Goal: Information Seeking & Learning: Learn about a topic

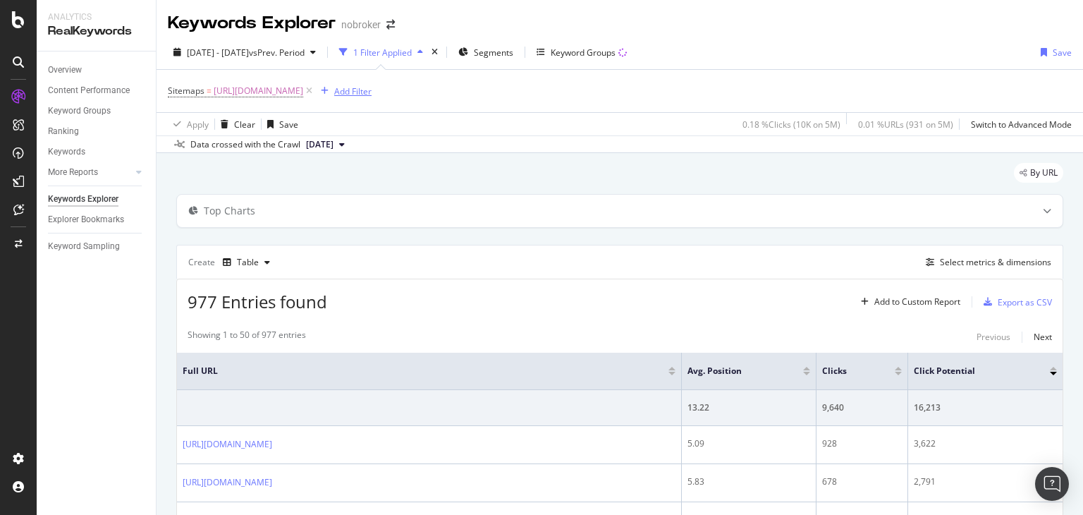
click at [315, 91] on icon at bounding box center [309, 91] width 12 height 14
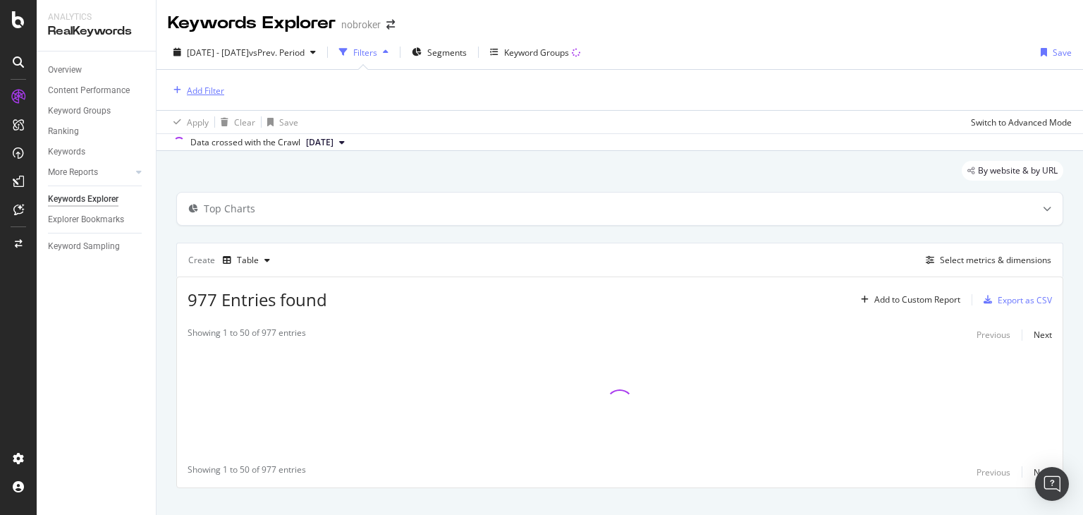
click at [212, 93] on div "Add Filter" at bounding box center [205, 91] width 37 height 12
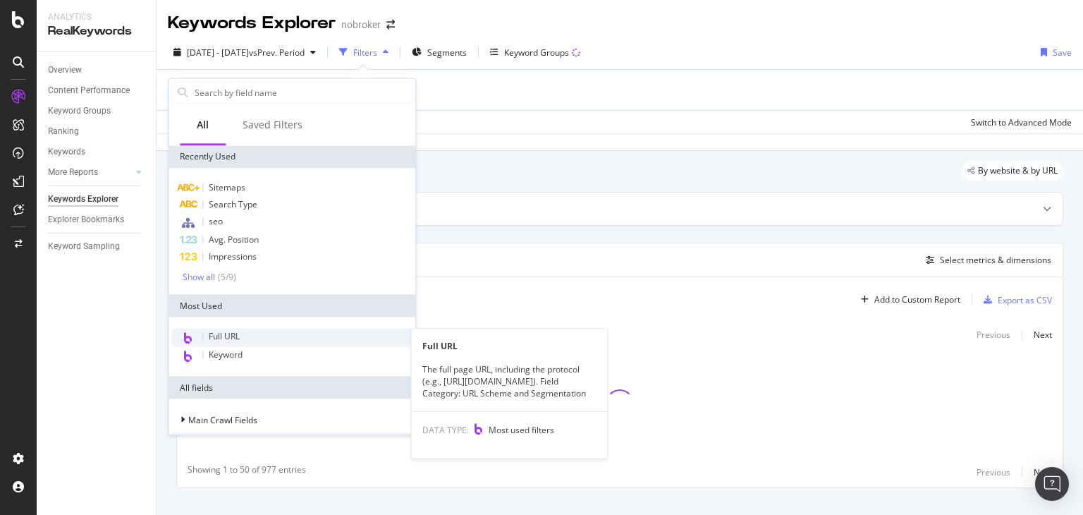
click at [224, 337] on span "Full URL" at bounding box center [224, 337] width 31 height 12
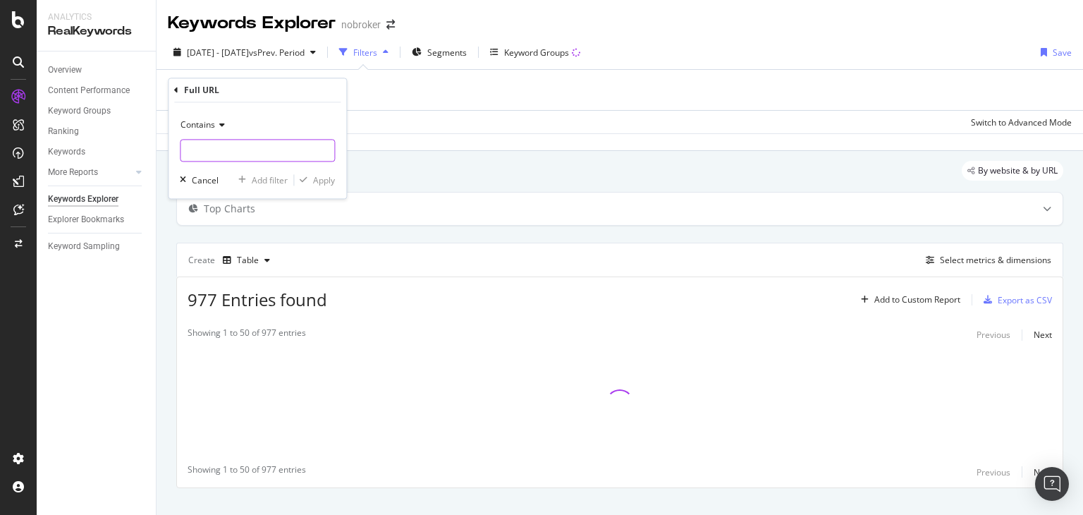
click at [224, 153] on input "text" at bounding box center [258, 151] width 154 height 23
paste input "https://www.nobroker.in/locality-iq/lajpat-nagar-new-delhi-liqlt?nbFr=NBLocalit…"
type input "https://www.nobroker.in/locality-iq/lajpat-nagar-new-delhi-liqlt?nbFr=NBLocalit…"
click at [327, 181] on div "Apply" at bounding box center [324, 180] width 22 height 12
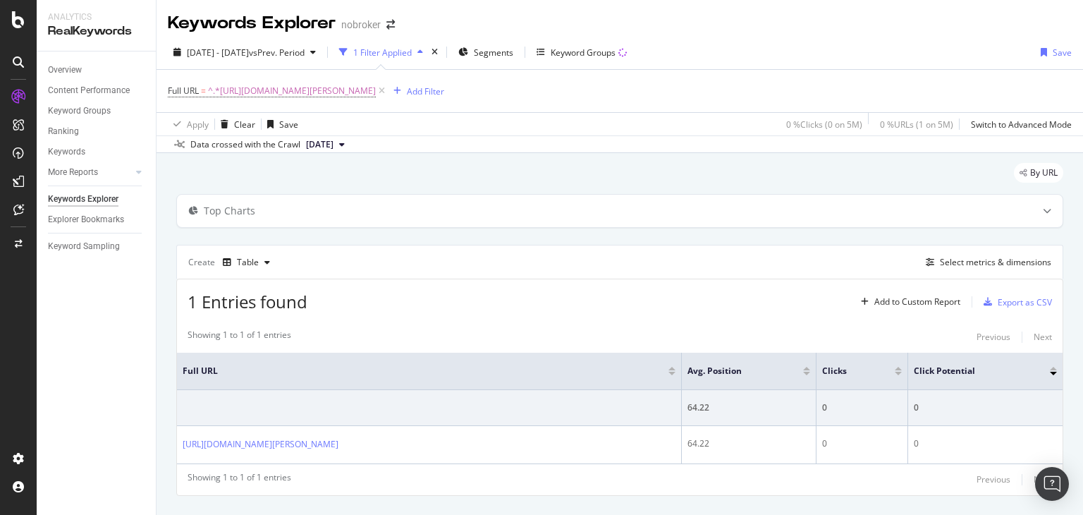
scroll to position [28, 0]
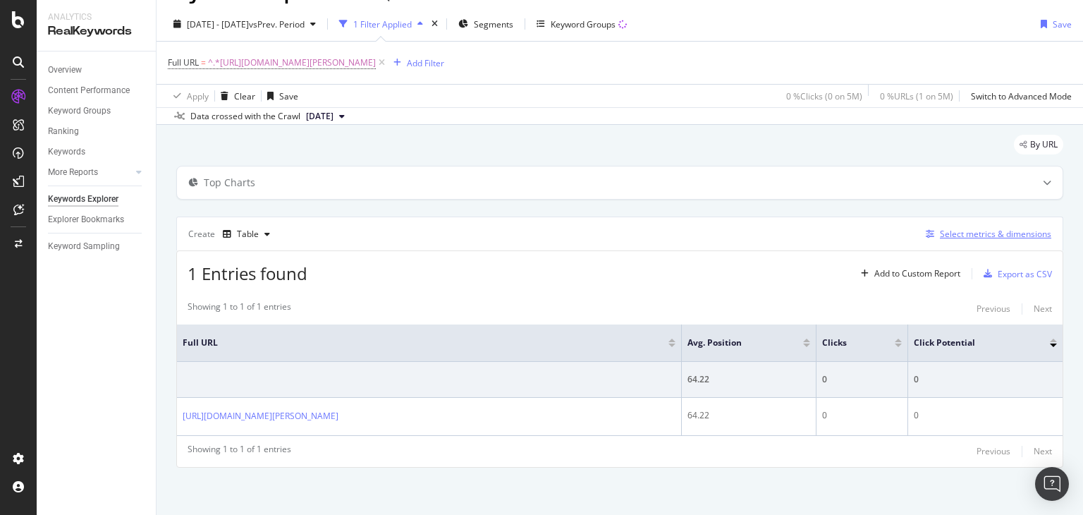
click at [953, 234] on div "Select metrics & dimensions" at bounding box center [995, 234] width 111 height 12
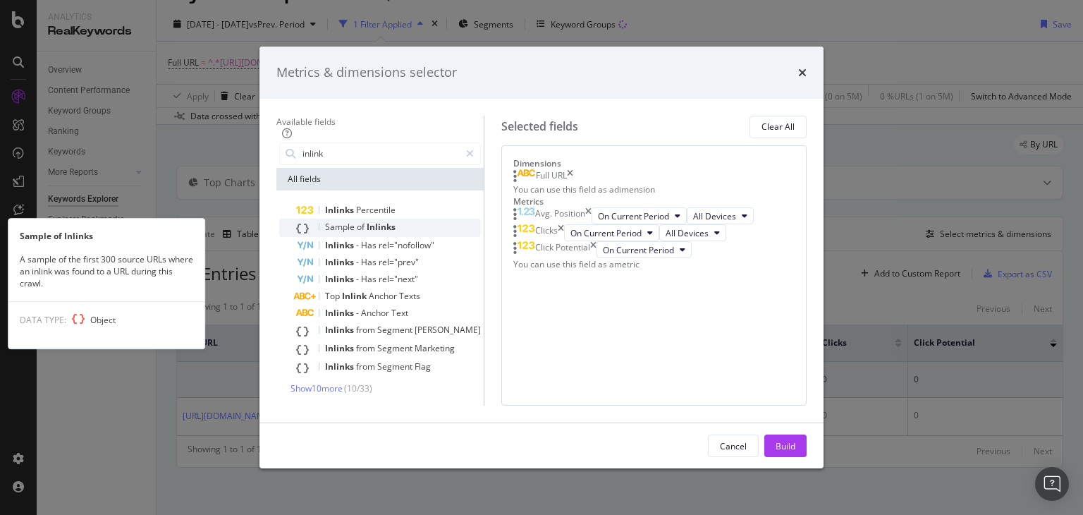
type input "inlink"
click at [367, 221] on span "Inlinks" at bounding box center [381, 227] width 29 height 12
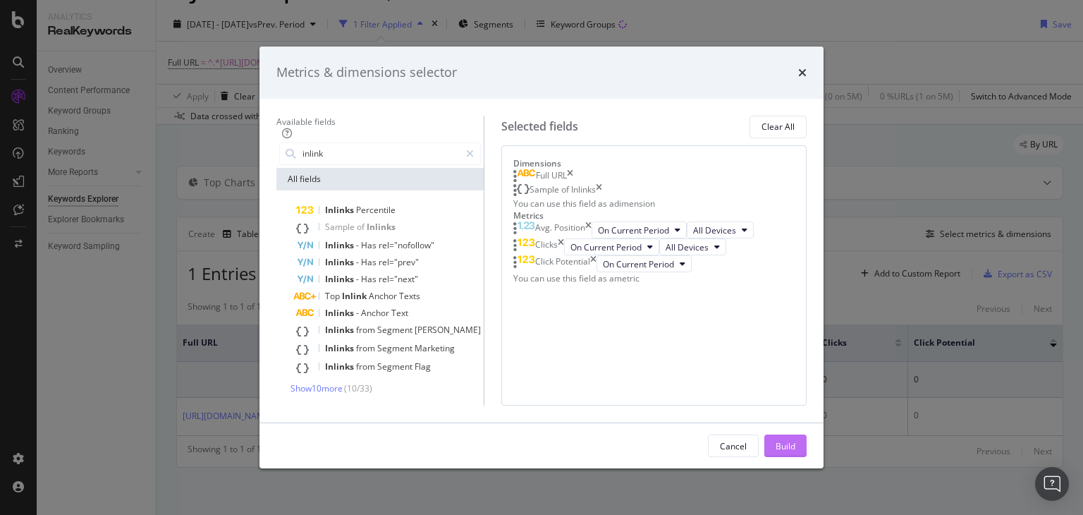
click at [795, 451] on div "Build" at bounding box center [786, 445] width 20 height 12
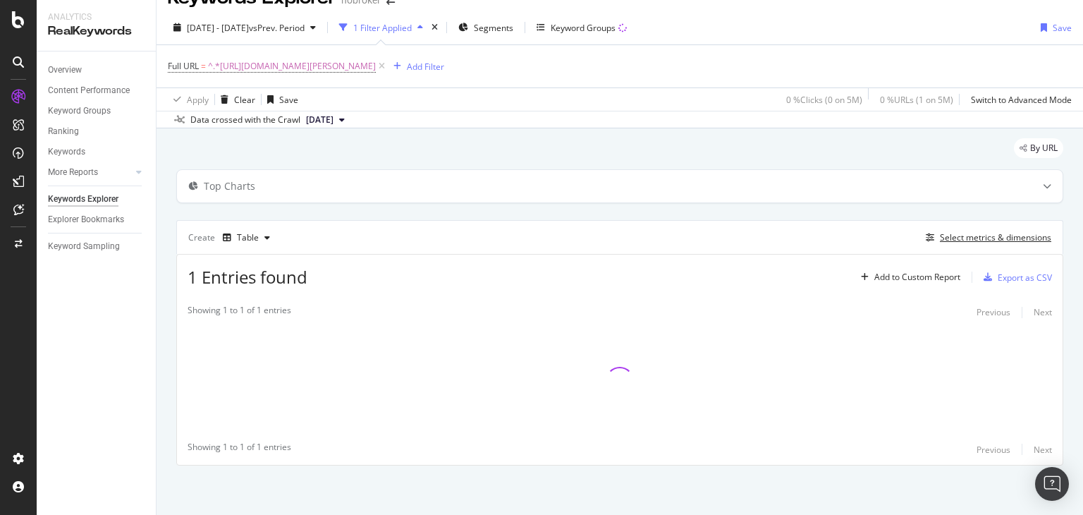
scroll to position [24, 0]
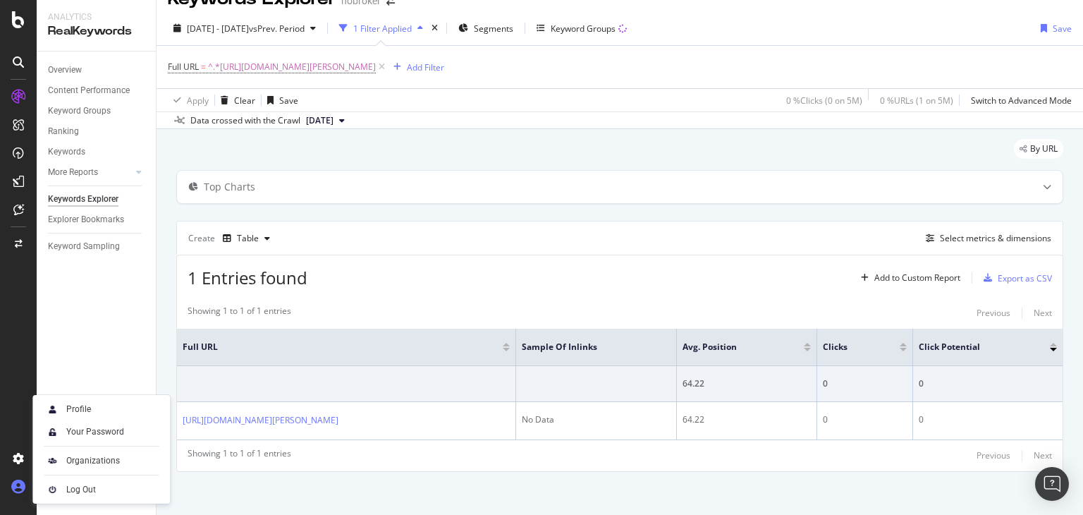
click at [16, 492] on icon at bounding box center [18, 487] width 14 height 14
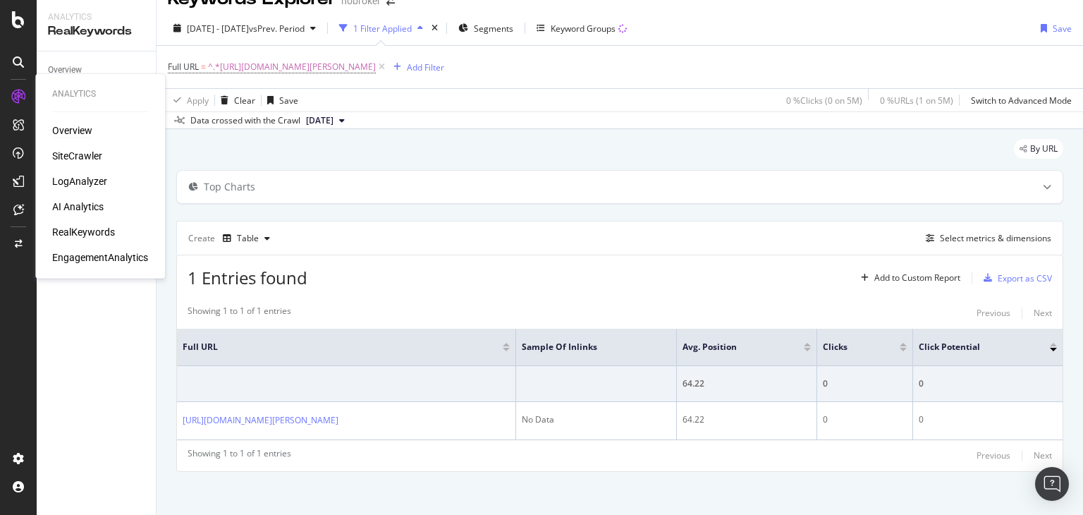
click at [73, 133] on div "Overview" at bounding box center [72, 130] width 40 height 14
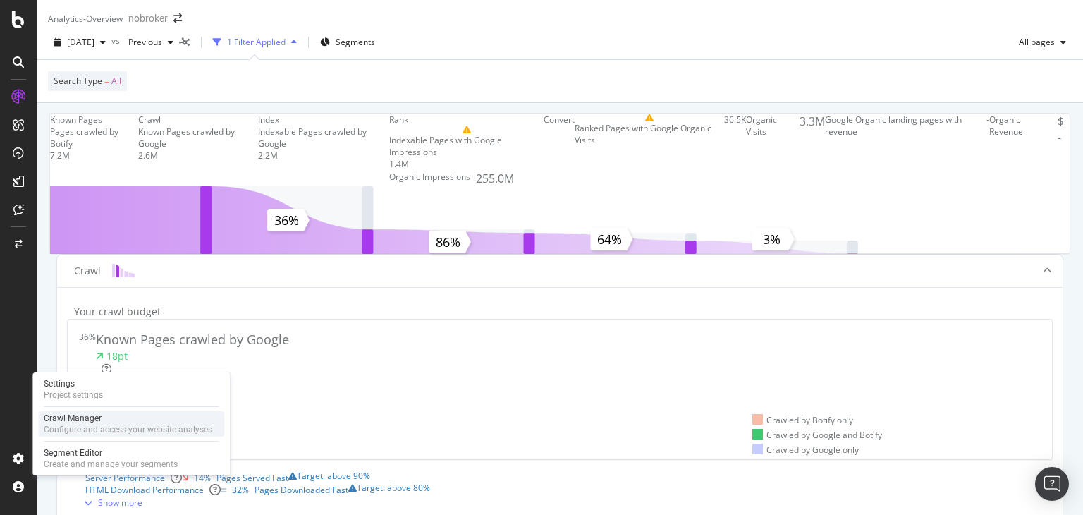
click at [88, 417] on div "Crawl Manager" at bounding box center [128, 418] width 169 height 11
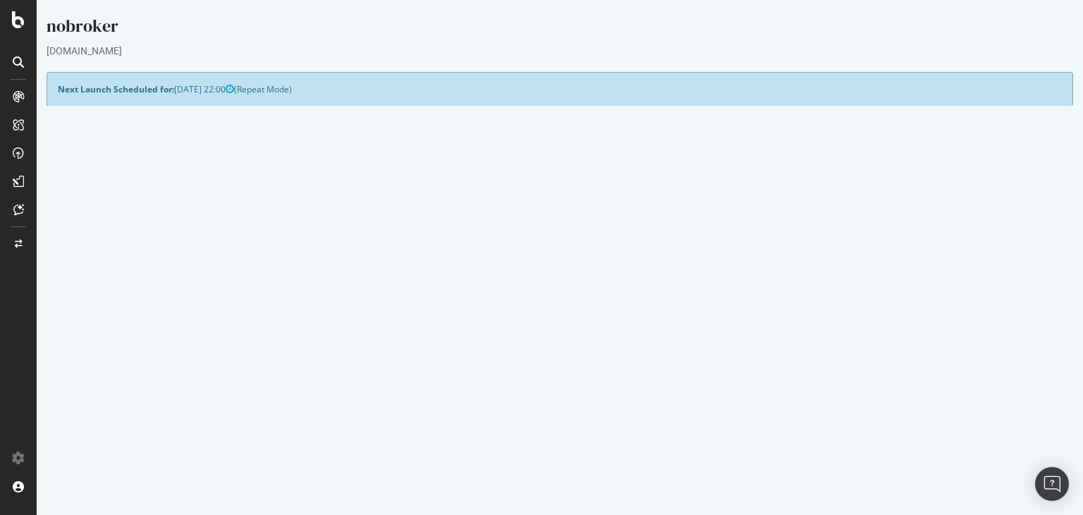
drag, startPoint x: 217, startPoint y: 92, endPoint x: 190, endPoint y: 94, distance: 27.5
click at [190, 94] on span "2025-11-03 22:00" at bounding box center [204, 89] width 60 height 12
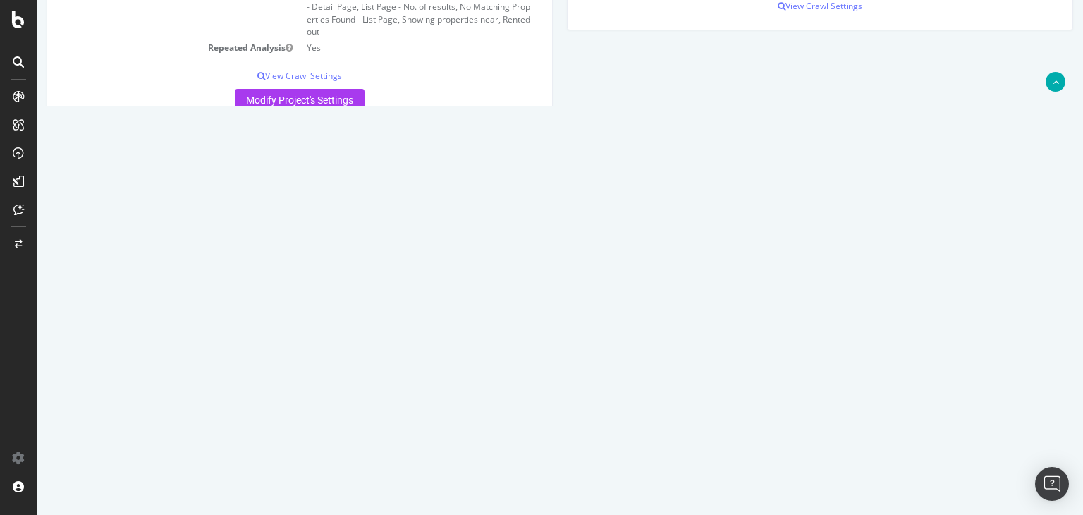
scroll to position [376, 0]
drag, startPoint x: 391, startPoint y: 224, endPoint x: 491, endPoint y: 226, distance: 100.2
click at [491, 226] on td "2025-10-06 22:00" at bounding box center [456, 223] width 185 height 32
drag, startPoint x: 268, startPoint y: 225, endPoint x: 336, endPoint y: 227, distance: 68.4
click at [336, 227] on tr "2025 Oct. 6th crawl Crawling 2025-10-06 22:00 Add name Delete analysis" at bounding box center [560, 223] width 1004 height 32
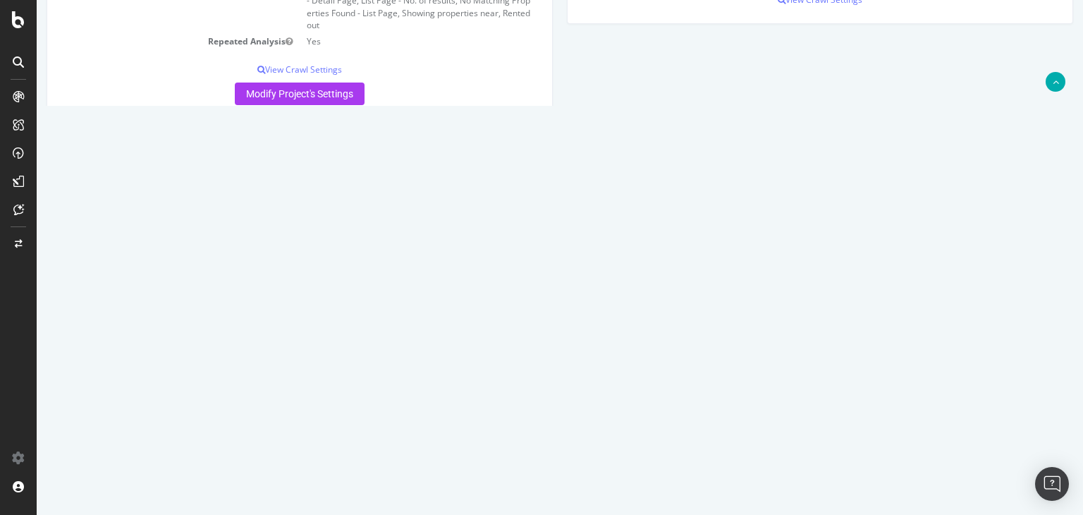
click at [346, 175] on div "× Close Delete Analysis ? Are you sure you want to delete the analysis "2025 Oc…" at bounding box center [559, 373] width 1025 height 413
drag, startPoint x: 395, startPoint y: 223, endPoint x: 488, endPoint y: 217, distance: 93.3
click at [488, 217] on td "2025-10-06 22:00" at bounding box center [456, 223] width 185 height 32
drag, startPoint x: 408, startPoint y: 255, endPoint x: 465, endPoint y: 257, distance: 57.9
click at [465, 257] on td "2025-09-01 22:01" at bounding box center [456, 255] width 185 height 32
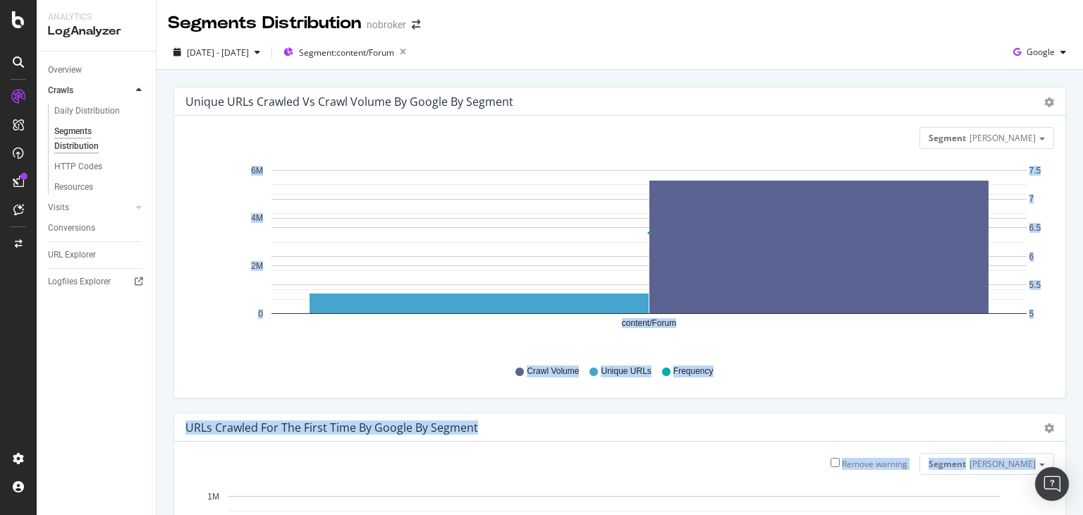
scroll to position [366, 0]
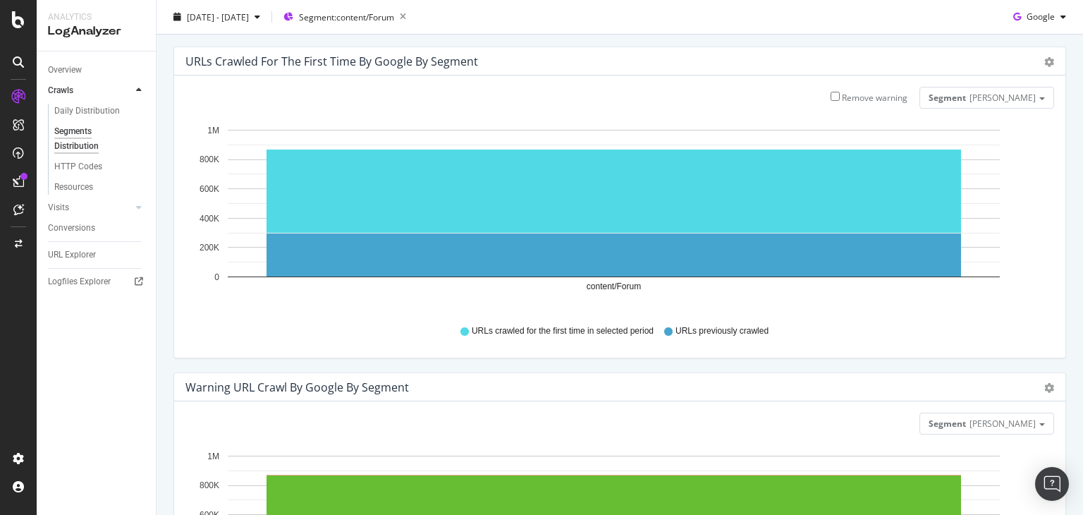
click at [527, 27] on div "[DATE] - [DATE] Segment: content/Forum Google" at bounding box center [620, 20] width 927 height 28
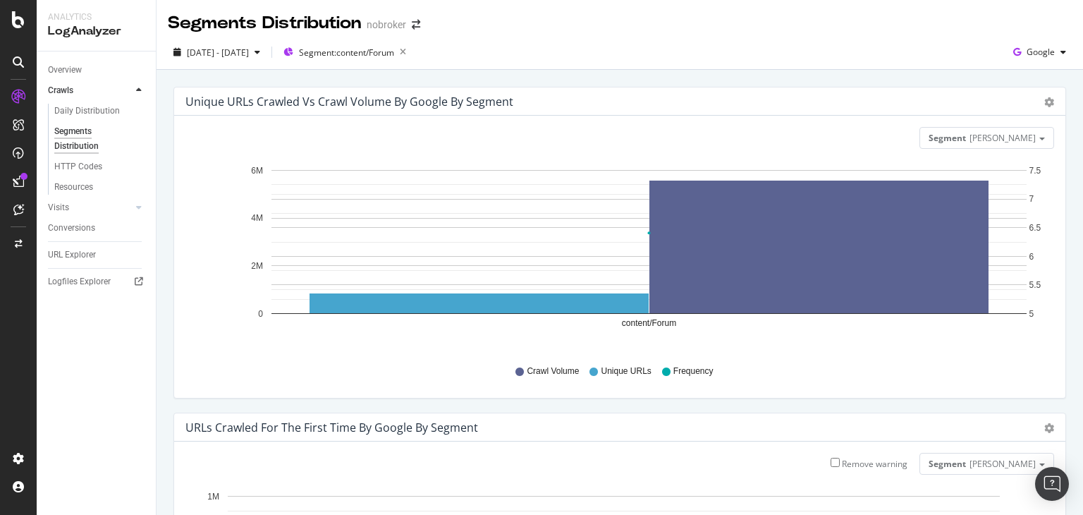
click at [1082, 93] on div "Segments Distribution nobroker [DATE] - [DATE] Segment: content/Forum Google Un…" at bounding box center [620, 257] width 927 height 515
drag, startPoint x: 1082, startPoint y: 93, endPoint x: 1082, endPoint y: 55, distance: 38.1
click at [1082, 55] on div "Segments Distribution nobroker 2025 Apr. 1st - Oct. 5th Segment: content/Forum …" at bounding box center [620, 257] width 927 height 515
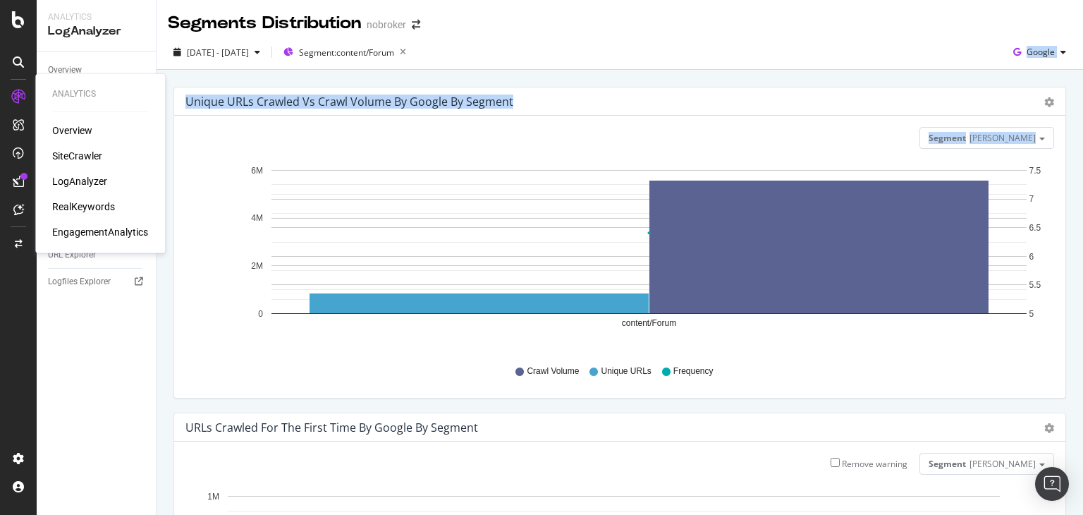
click at [82, 209] on div "RealKeywords" at bounding box center [83, 207] width 63 height 14
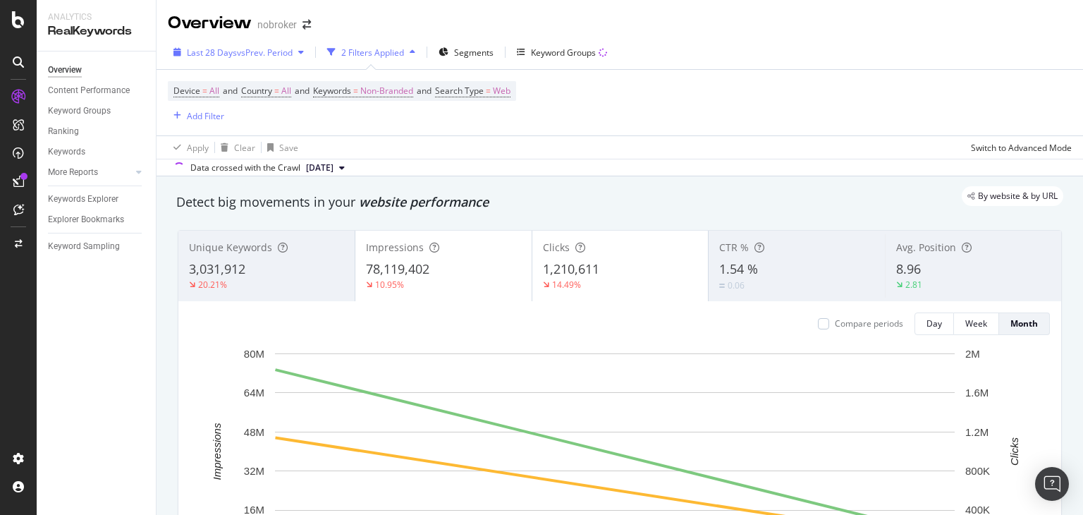
click at [209, 47] on span "Last 28 Days" at bounding box center [212, 53] width 50 height 12
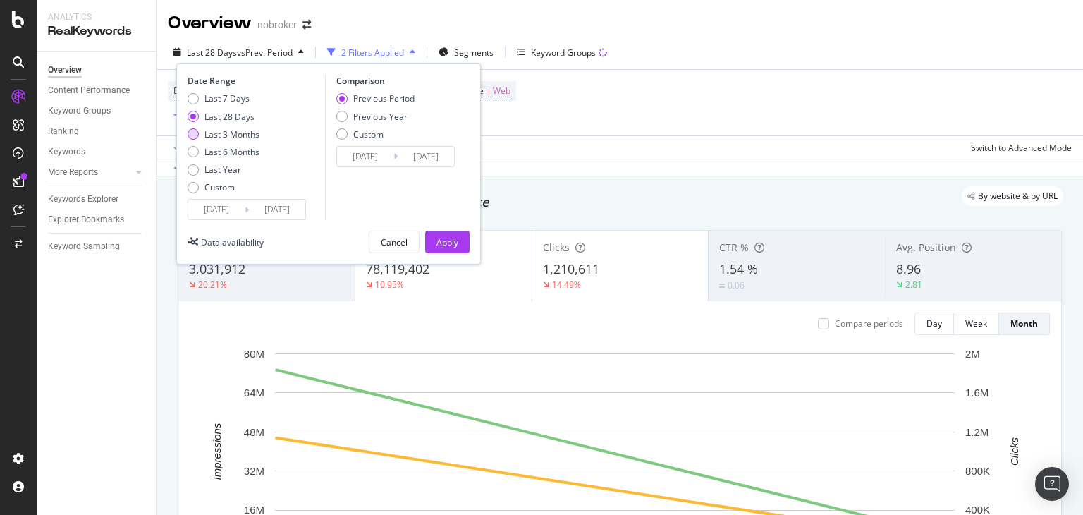
click at [232, 138] on div "Last 3 Months" at bounding box center [232, 134] width 55 height 12
type input "2025/07/03"
type input "2025/04/02"
type input "2025/07/02"
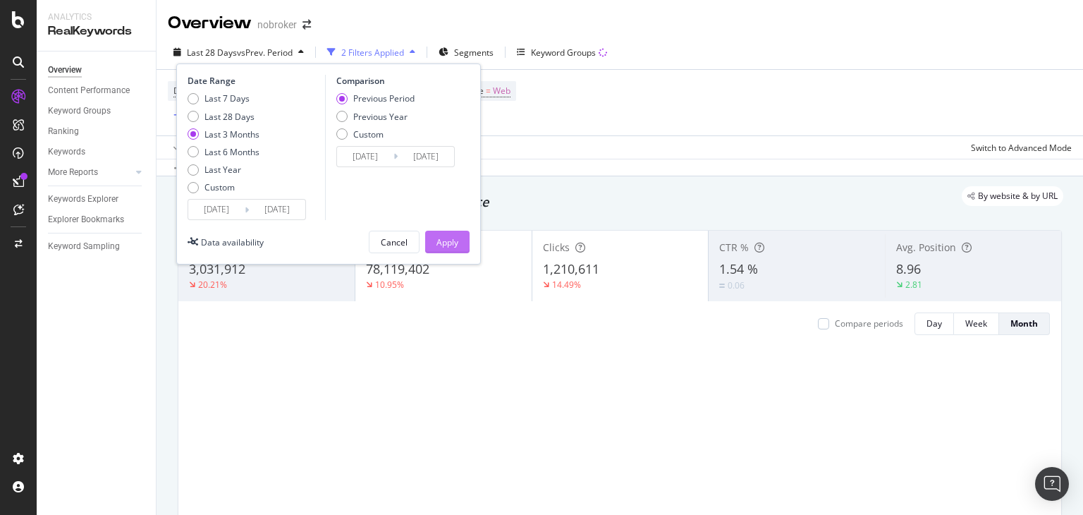
click at [467, 243] on button "Apply" at bounding box center [447, 242] width 44 height 23
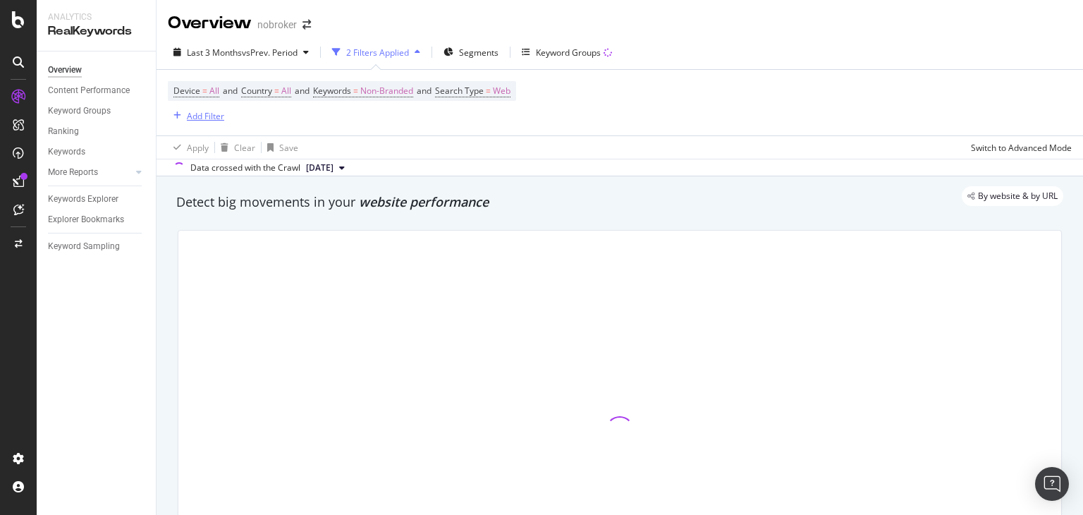
click at [205, 110] on div "Add Filter" at bounding box center [205, 116] width 37 height 12
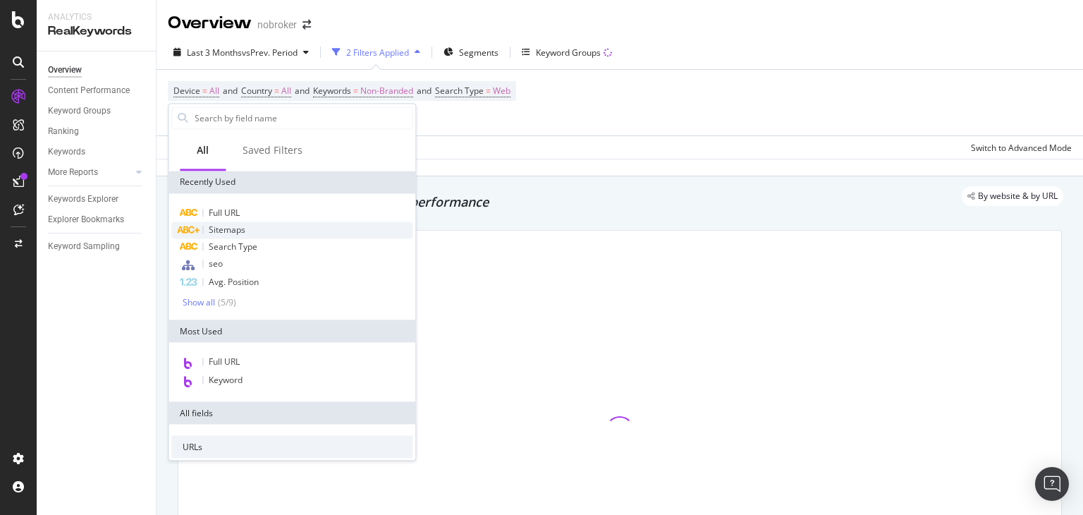
click at [218, 228] on span "Sitemaps" at bounding box center [227, 230] width 37 height 12
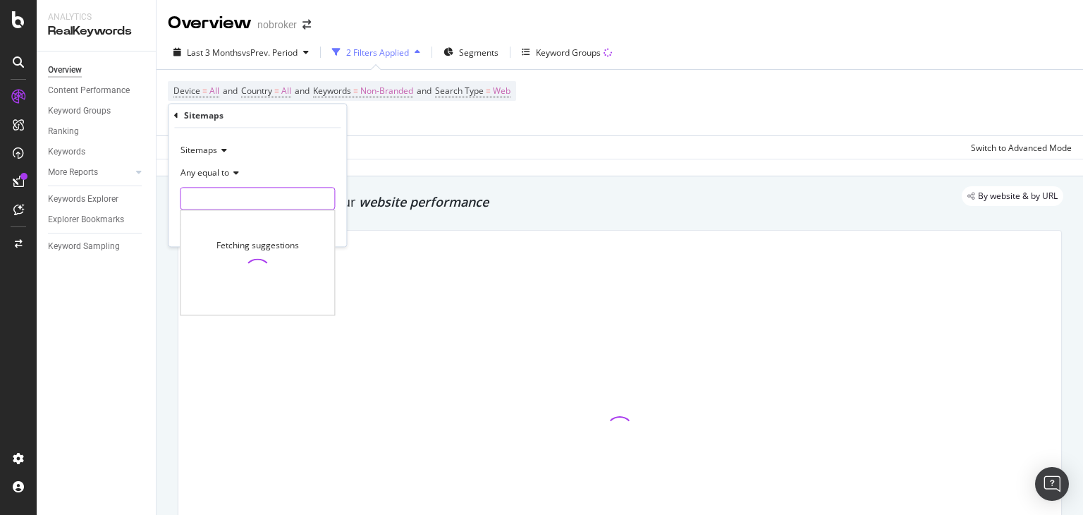
click at [197, 202] on input "text" at bounding box center [258, 199] width 154 height 23
type input "s"
type input "docume"
click at [226, 200] on input "docume" at bounding box center [247, 199] width 133 height 23
click at [457, 152] on div "Apply Clear Save Switch to Advanced Mode" at bounding box center [620, 146] width 927 height 23
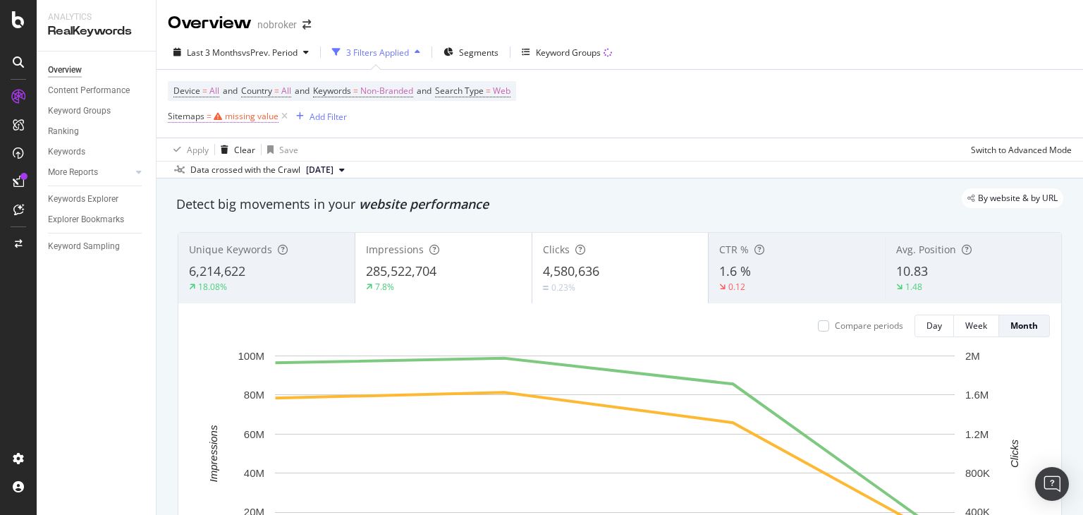
click at [247, 119] on div "missing value" at bounding box center [252, 116] width 54 height 12
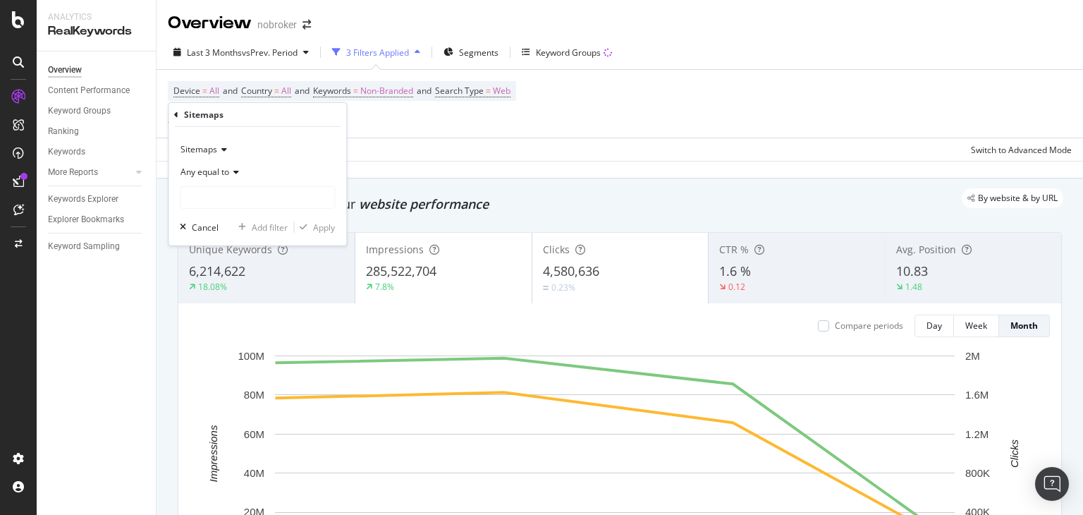
click at [463, 122] on div "Device = All and Country = All and Keywords = Non-Branded and Search Type = Web…" at bounding box center [342, 103] width 348 height 45
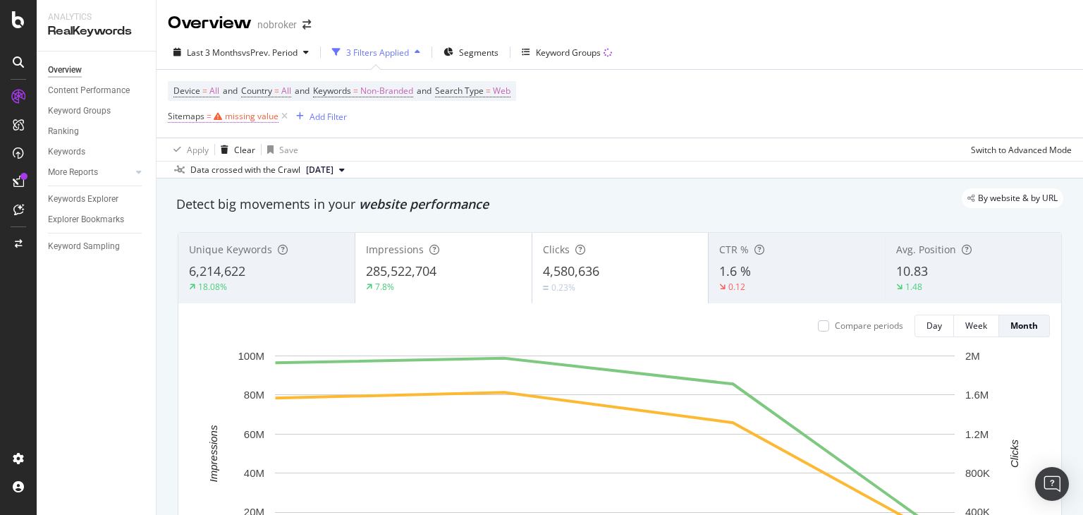
click at [231, 116] on div "missing value" at bounding box center [252, 116] width 54 height 12
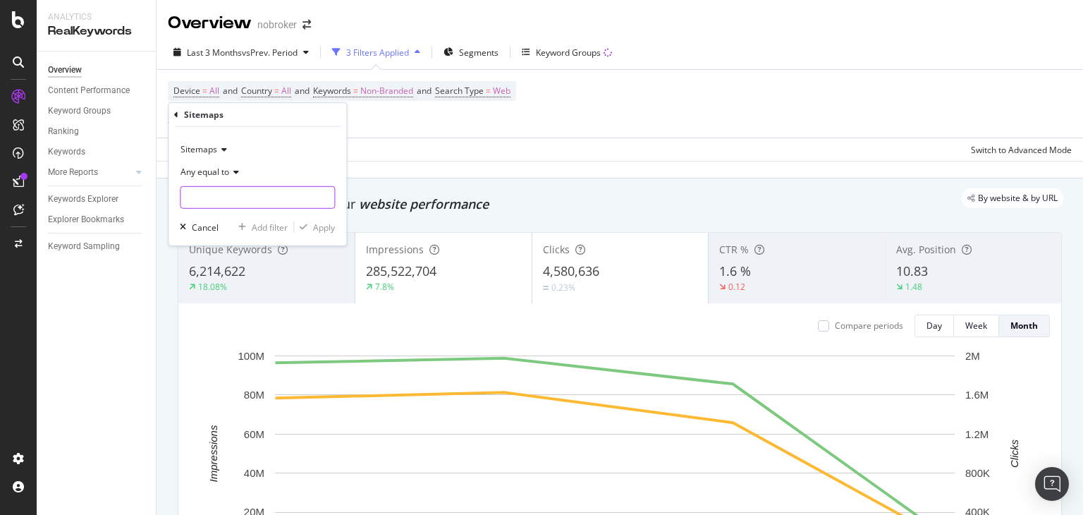
click at [207, 200] on input "text" at bounding box center [258, 197] width 154 height 23
click at [279, 214] on span "[URL][DOMAIN_NAME]" at bounding box center [239, 216] width 111 height 12
type input "[URL][DOMAIN_NAME]"
click at [315, 226] on div "Apply" at bounding box center [324, 227] width 22 height 12
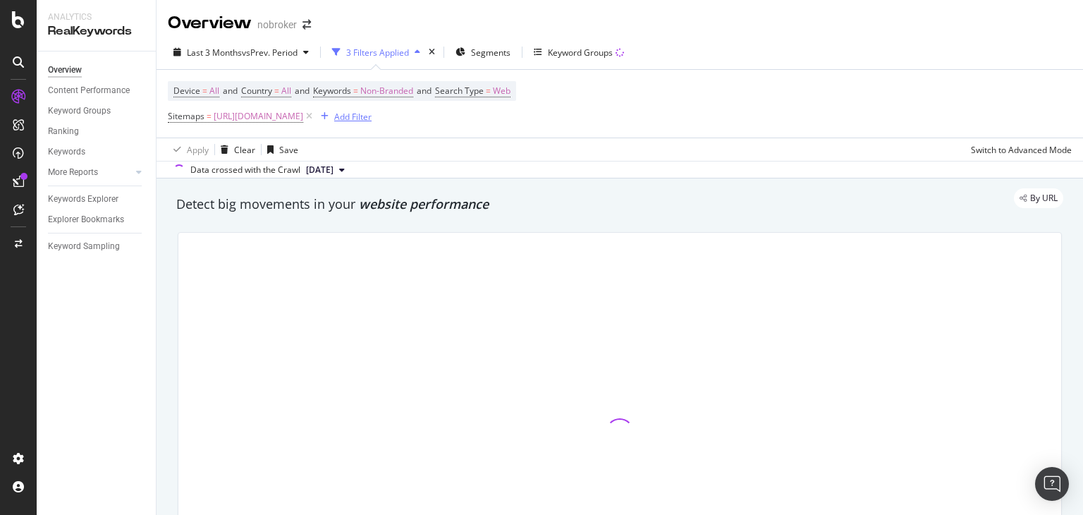
click at [372, 116] on div "Add Filter" at bounding box center [352, 117] width 37 height 12
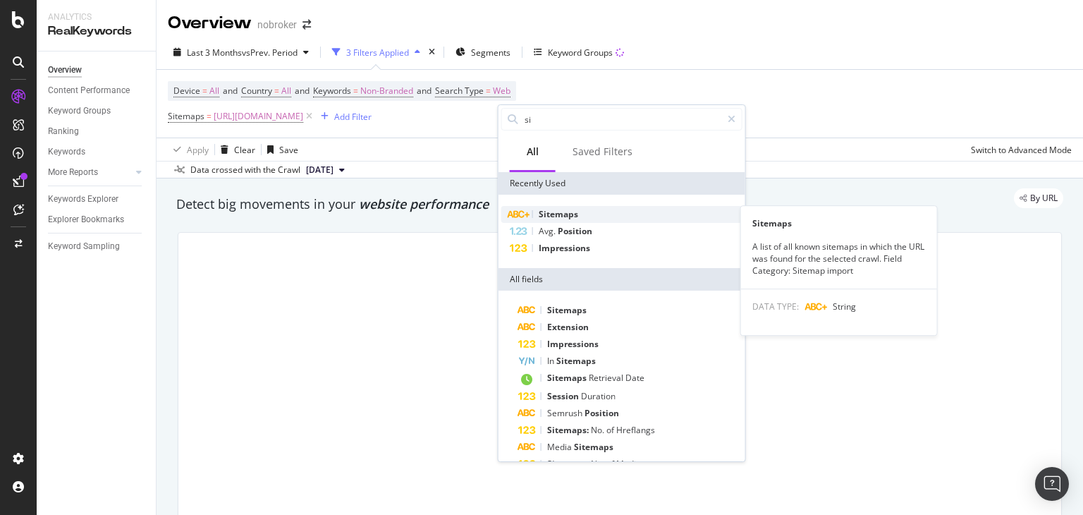
type input "si"
click at [542, 216] on span "Sitemaps" at bounding box center [558, 214] width 39 height 12
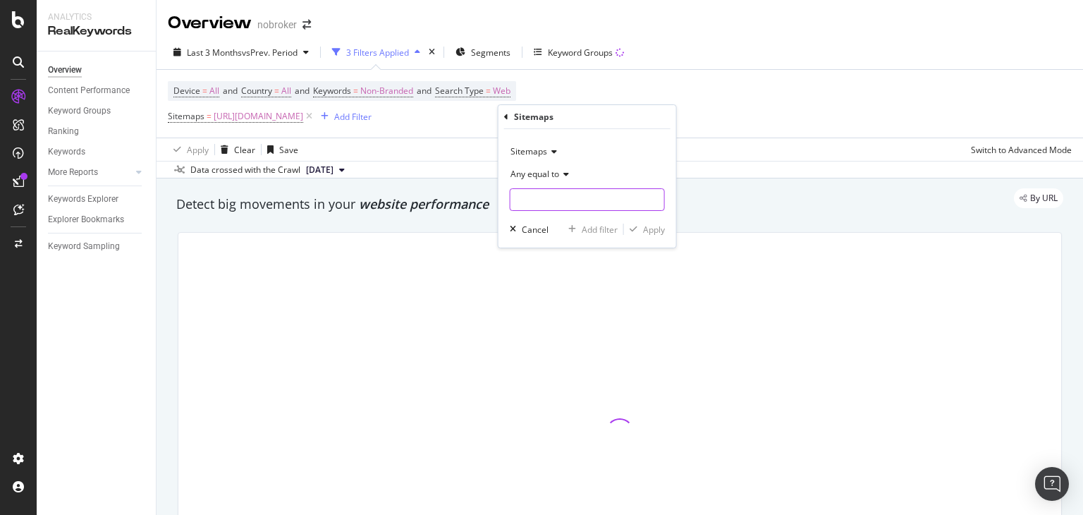
click at [535, 201] on input "text" at bounding box center [588, 199] width 154 height 23
click at [585, 215] on span "[URL][DOMAIN_NAME]" at bounding box center [566, 218] width 104 height 12
type input "[URL][DOMAIN_NAME]"
click at [651, 227] on div "Apply" at bounding box center [654, 230] width 22 height 12
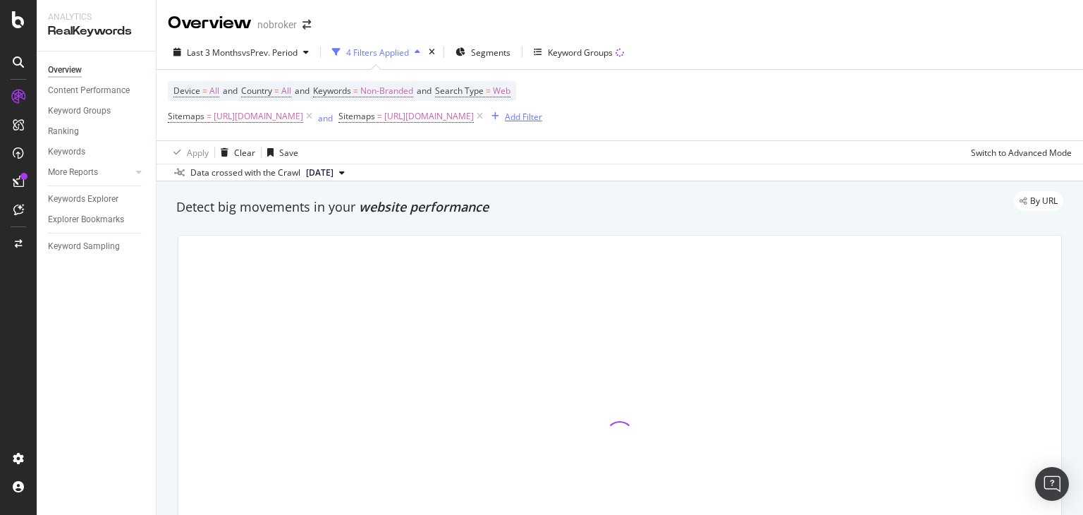
click at [542, 118] on div "Add Filter" at bounding box center [523, 117] width 37 height 12
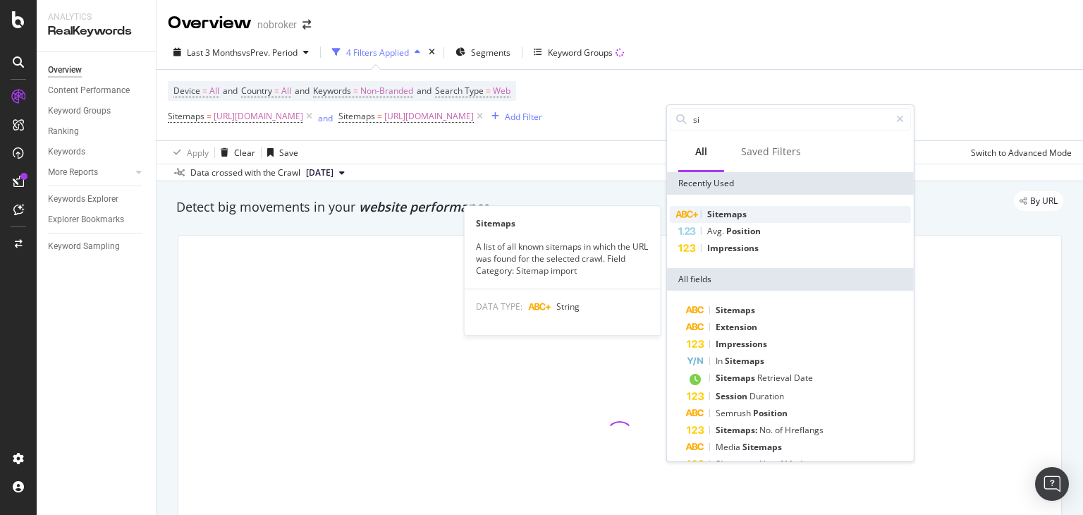
click at [720, 215] on span "Sitemaps" at bounding box center [726, 214] width 39 height 12
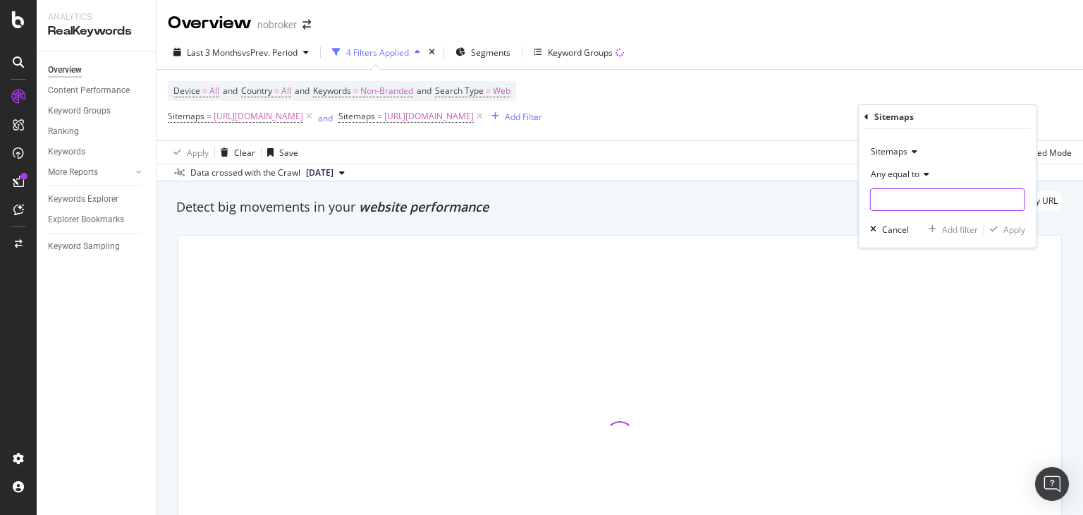
click at [924, 202] on input "text" at bounding box center [948, 199] width 154 height 23
click at [928, 216] on span "[URL][DOMAIN_NAME]" at bounding box center [929, 218] width 111 height 12
type input "[URL][DOMAIN_NAME]"
click at [1004, 233] on div "Apply" at bounding box center [1015, 230] width 22 height 12
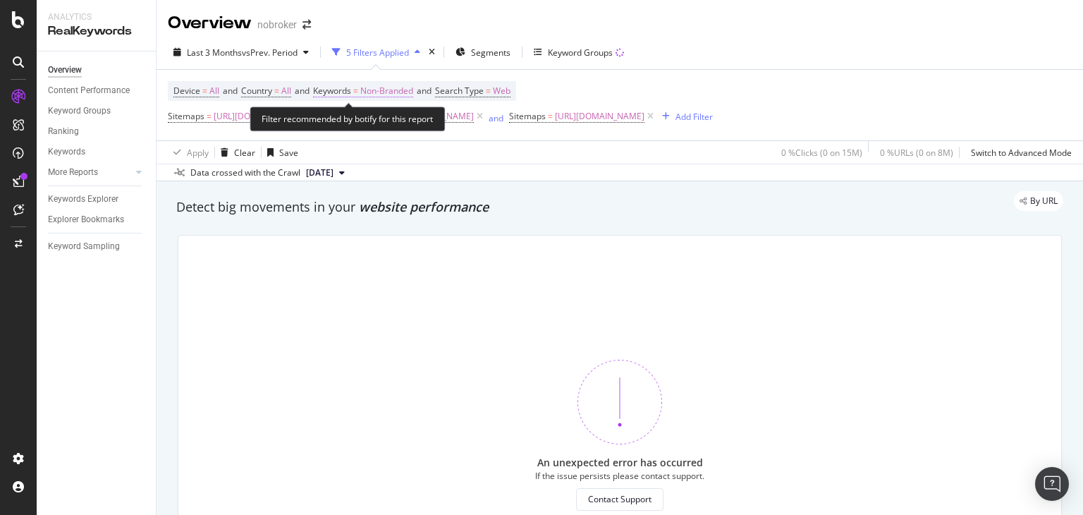
click at [401, 90] on span "Non-Branded" at bounding box center [386, 91] width 53 height 20
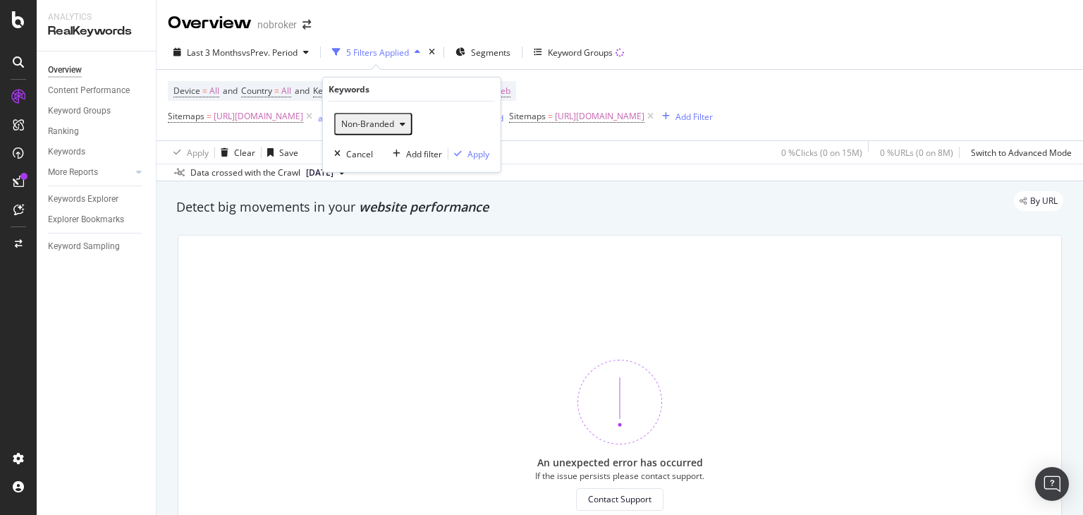
click at [367, 122] on span "Non-Branded" at bounding box center [365, 124] width 59 height 12
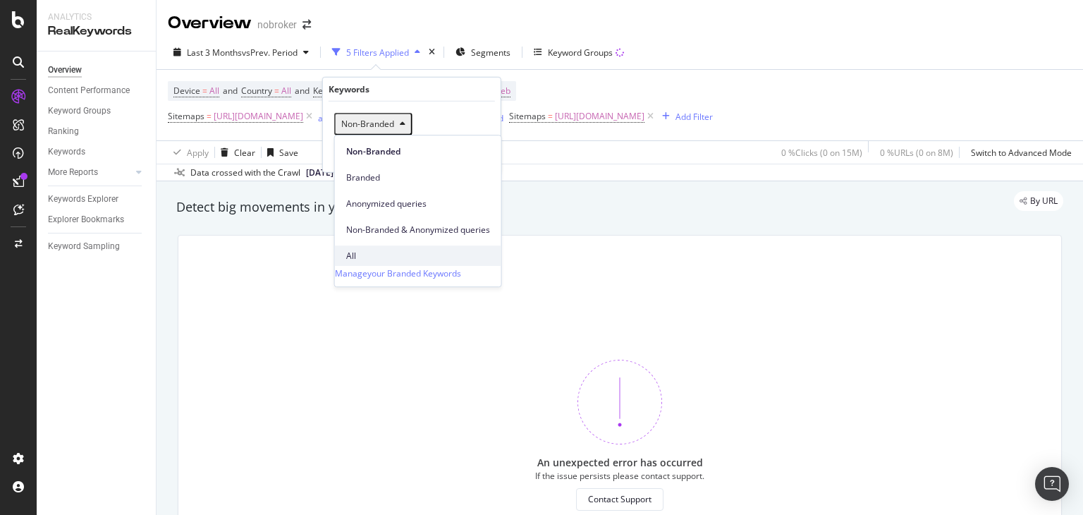
click at [361, 250] on span "All" at bounding box center [418, 256] width 144 height 13
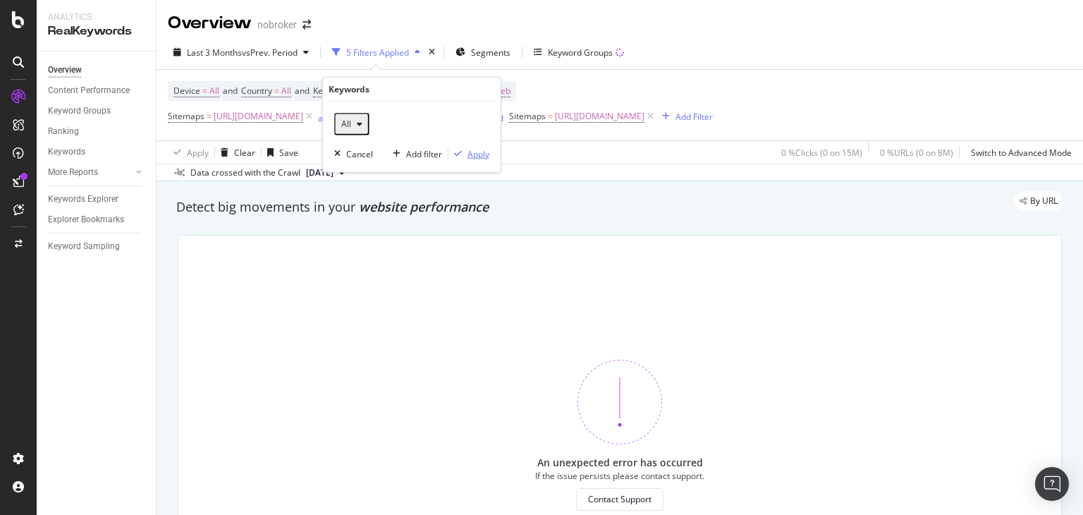
click at [470, 156] on div "Apply" at bounding box center [479, 153] width 22 height 12
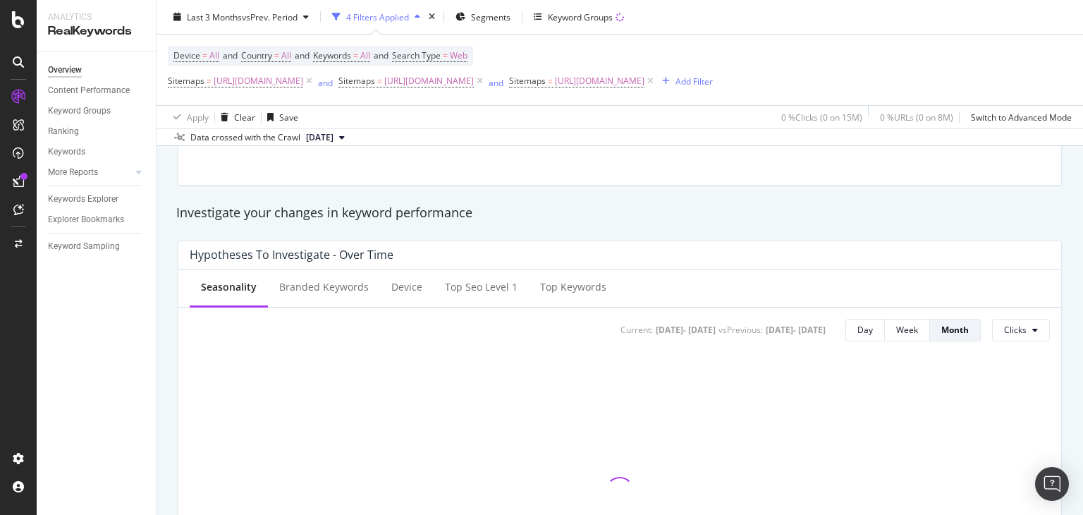
click at [1082, 255] on div "Overview nobroker Last 3 Months vs Prev. Period 4 Filters Applied Segments Keyw…" at bounding box center [620, 257] width 927 height 515
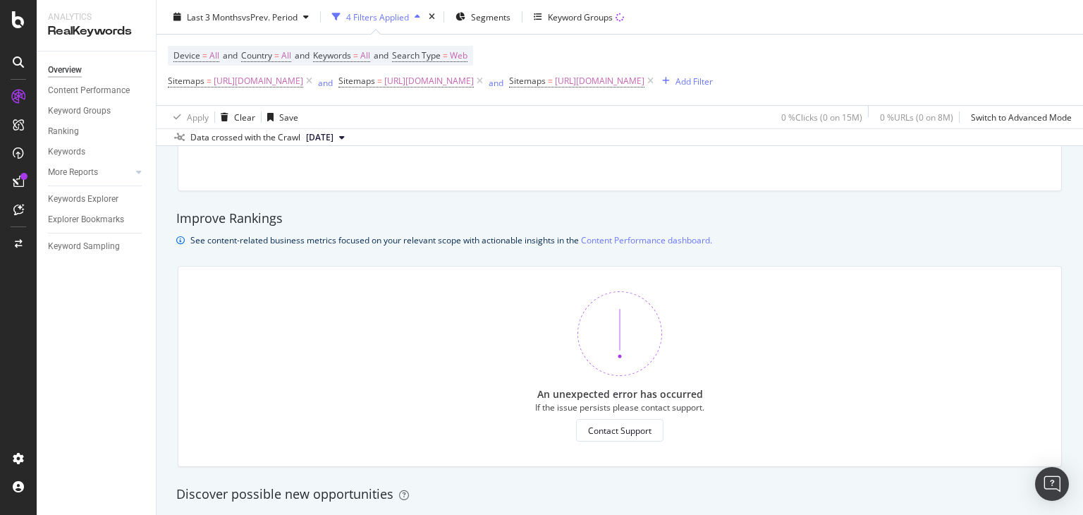
click at [1082, 255] on div "Overview nobroker Last 3 Months vs Prev. Period 4 Filters Applied Segments Keyw…" at bounding box center [620, 257] width 927 height 515
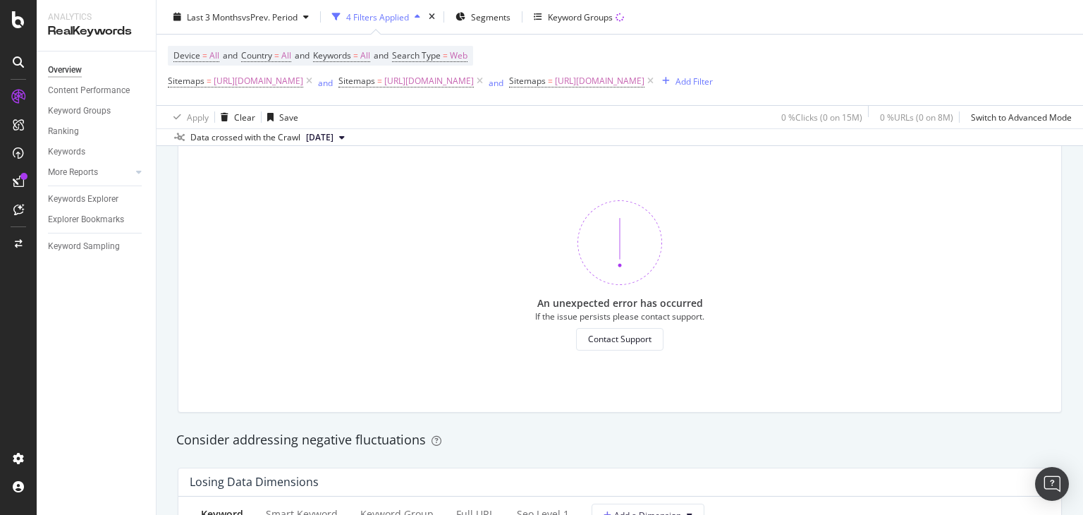
click at [1082, 255] on div "Overview nobroker Last 3 Months vs Prev. Period 4 Filters Applied Segments Keyw…" at bounding box center [620, 257] width 927 height 515
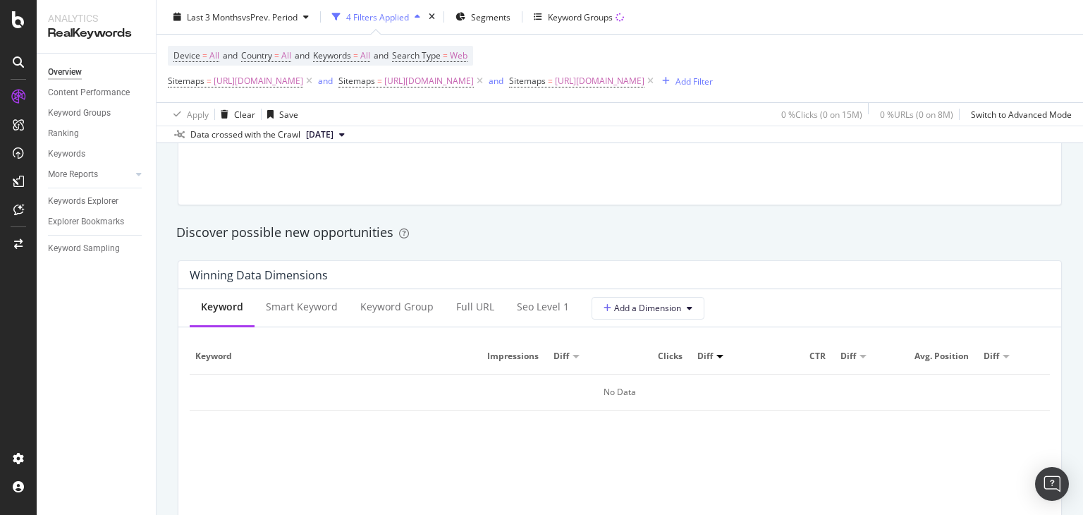
scroll to position [1107, 0]
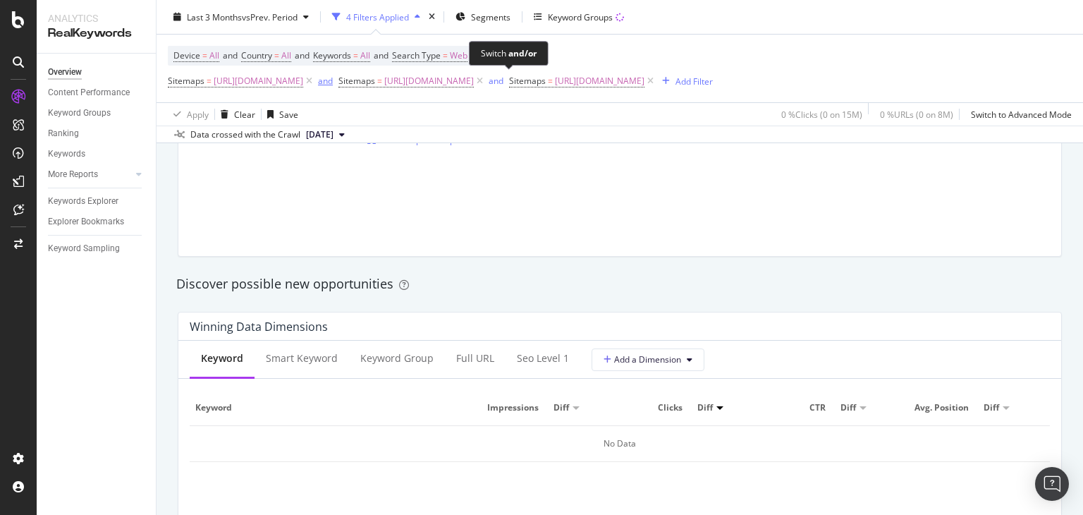
click at [333, 83] on div "and" at bounding box center [325, 81] width 15 height 12
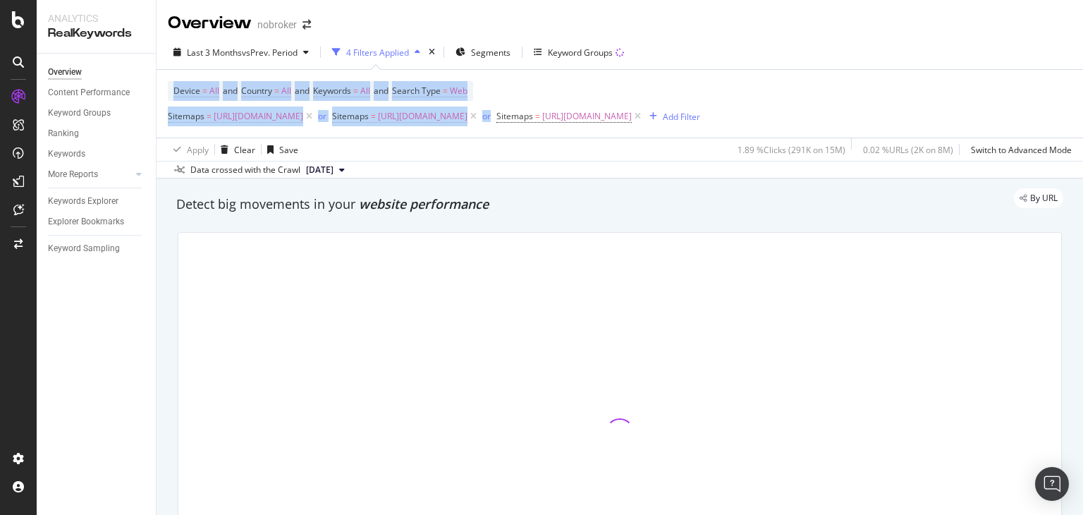
drag, startPoint x: 1082, startPoint y: 85, endPoint x: 1082, endPoint y: 67, distance: 17.6
click at [1082, 67] on div "Overview nobroker Last 3 Months vs Prev. Period 4 Filters Applied Segments Keyw…" at bounding box center [620, 257] width 927 height 515
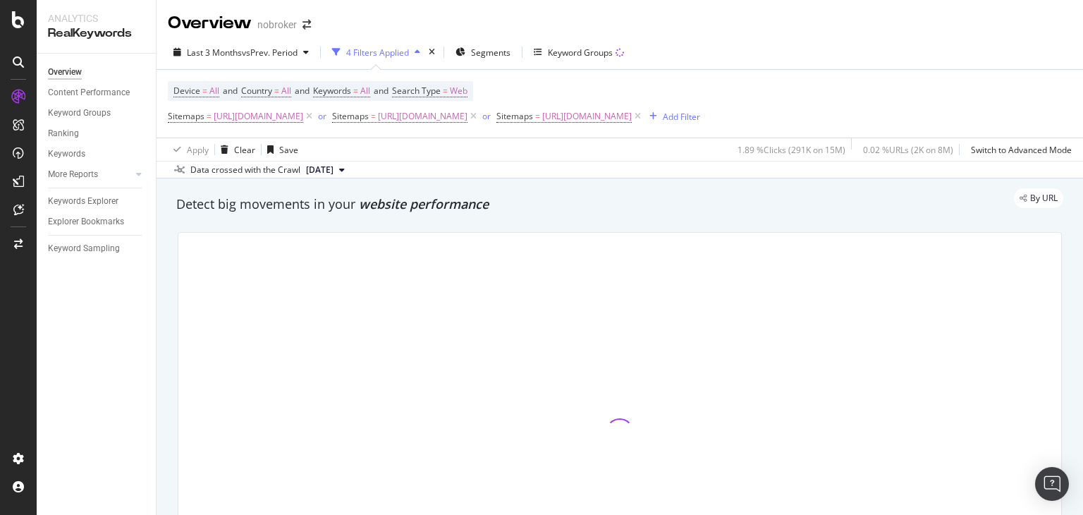
click at [904, 15] on div "Overview nobroker" at bounding box center [620, 17] width 927 height 35
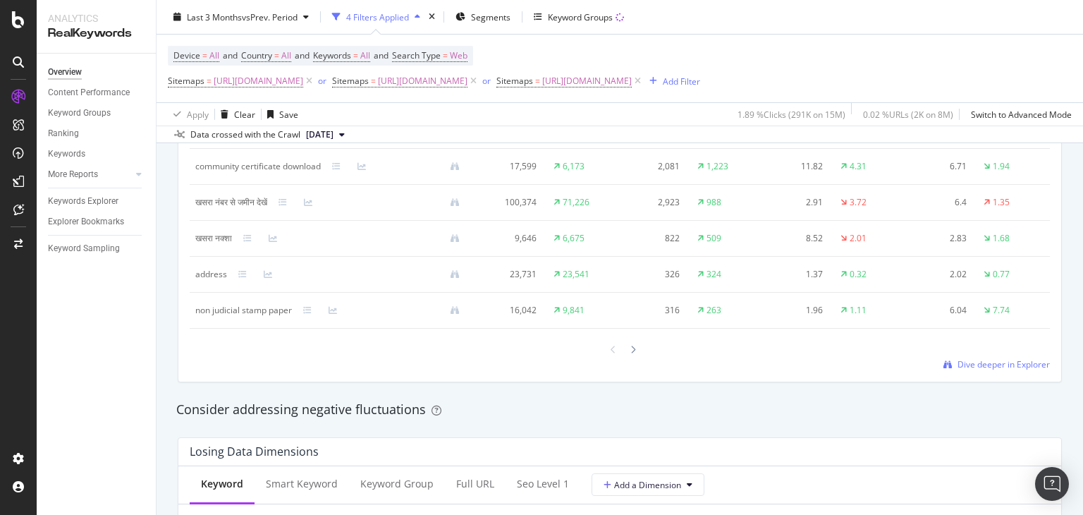
scroll to position [1391, 0]
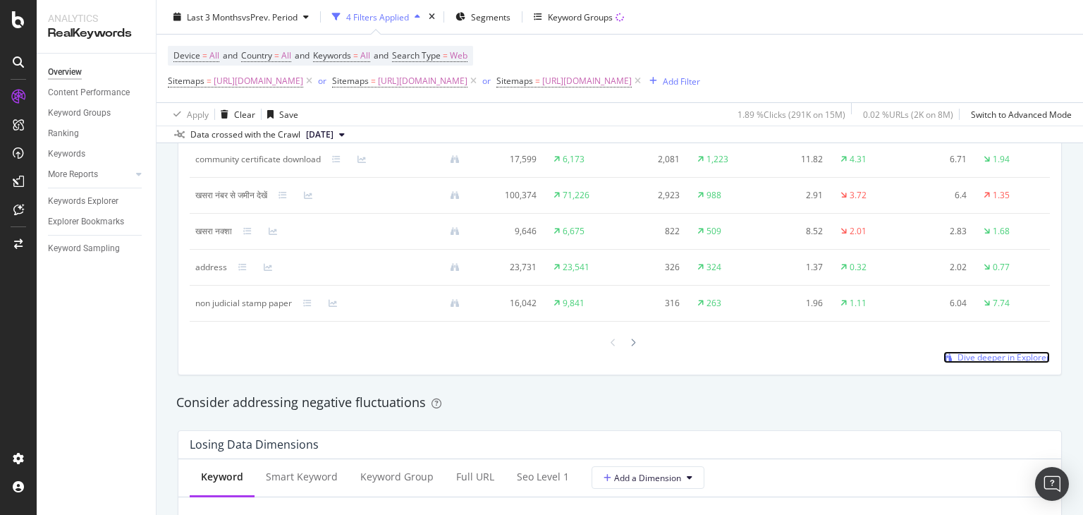
click at [984, 363] on span "Dive deeper in Explorer" at bounding box center [1004, 357] width 92 height 12
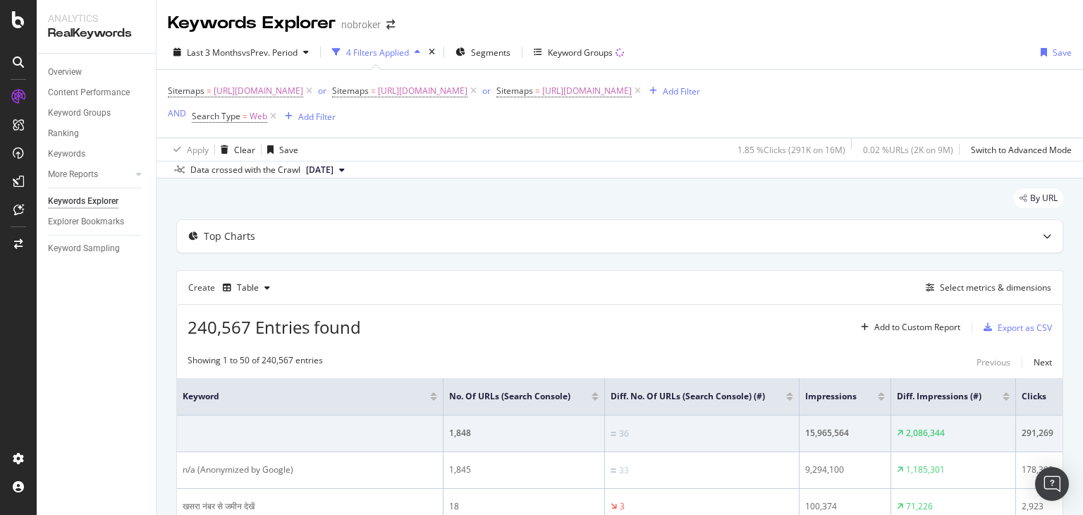
click at [1082, 73] on div "Keywords Explorer nobroker Last 3 Months vs Prev. Period 4 Filters Applied Segm…" at bounding box center [620, 257] width 927 height 515
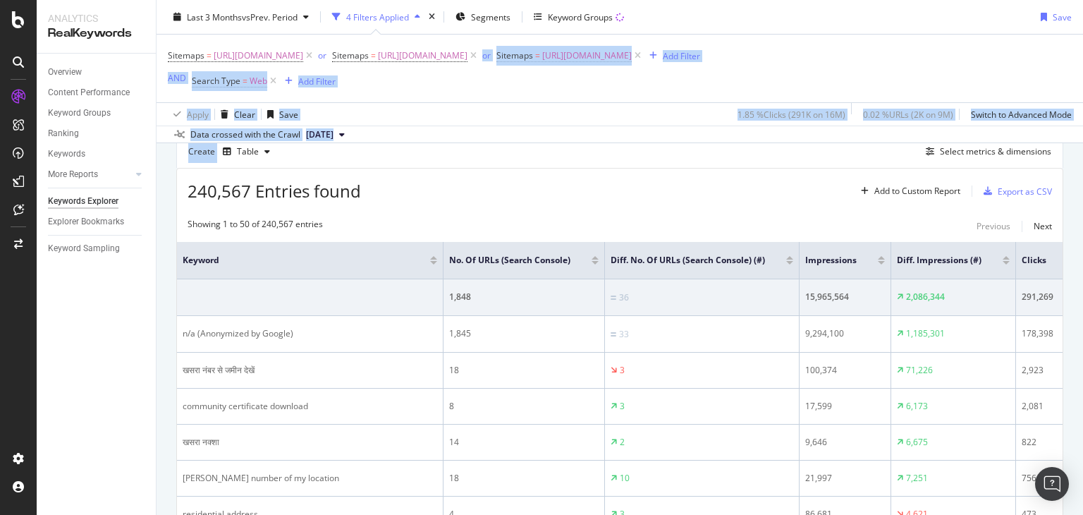
scroll to position [185, 0]
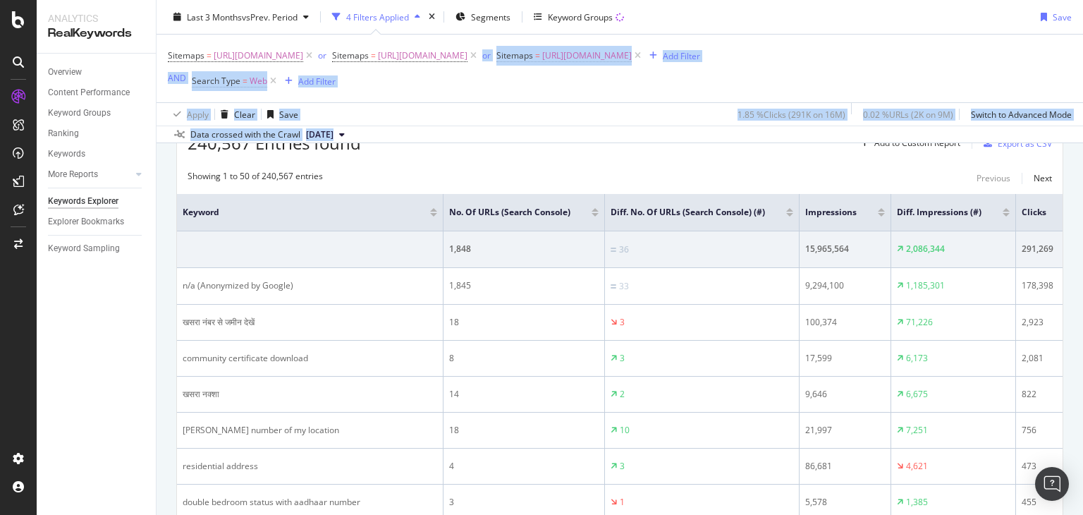
drag, startPoint x: 1082, startPoint y: 73, endPoint x: 1079, endPoint y: 111, distance: 38.2
click at [1079, 111] on div "Keywords Explorer nobroker Last 3 Months vs Prev. Period 4 Filters Applied Segm…" at bounding box center [620, 257] width 927 height 515
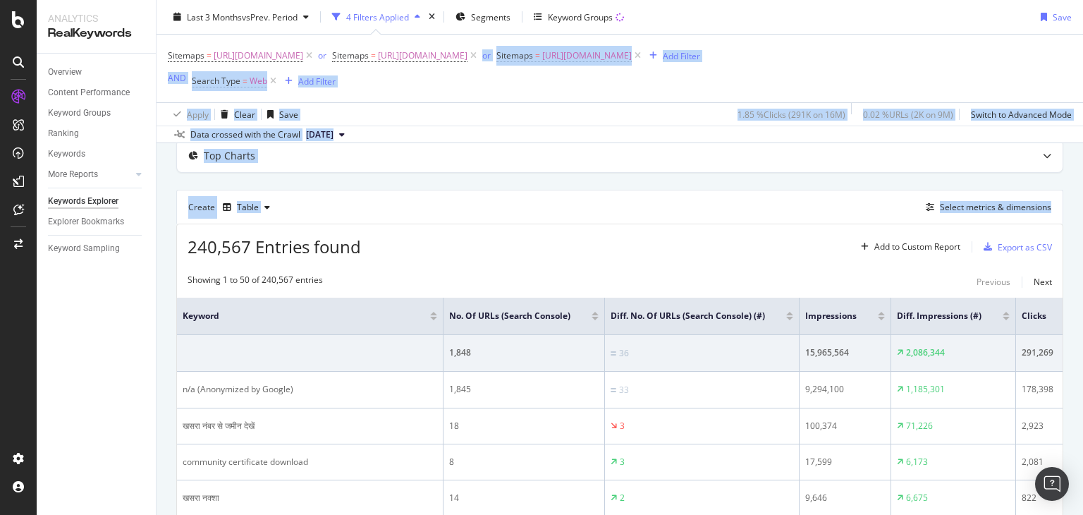
scroll to position [64, 0]
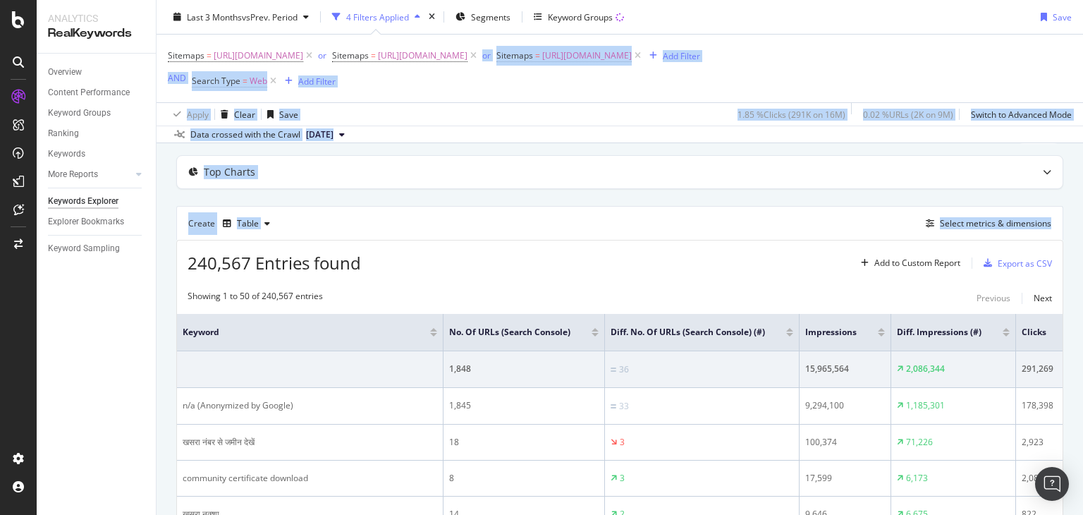
click at [700, 66] on div "Sitemaps = [URL][DOMAIN_NAME] or Sitemaps = [URL][DOMAIN_NAME] or Sitemaps = [U…" at bounding box center [434, 56] width 532 height 20
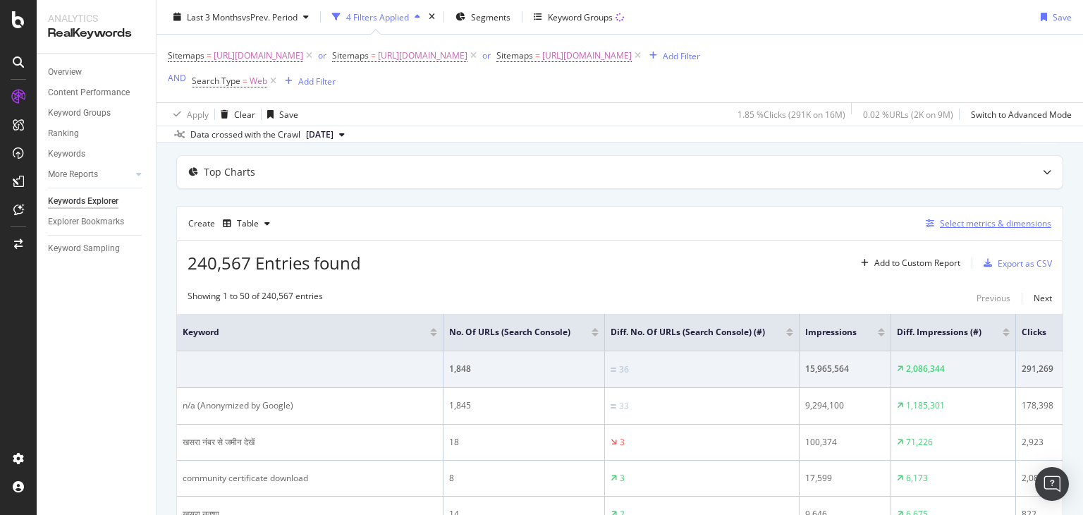
click at [970, 229] on div "Select metrics & dimensions" at bounding box center [995, 223] width 111 height 12
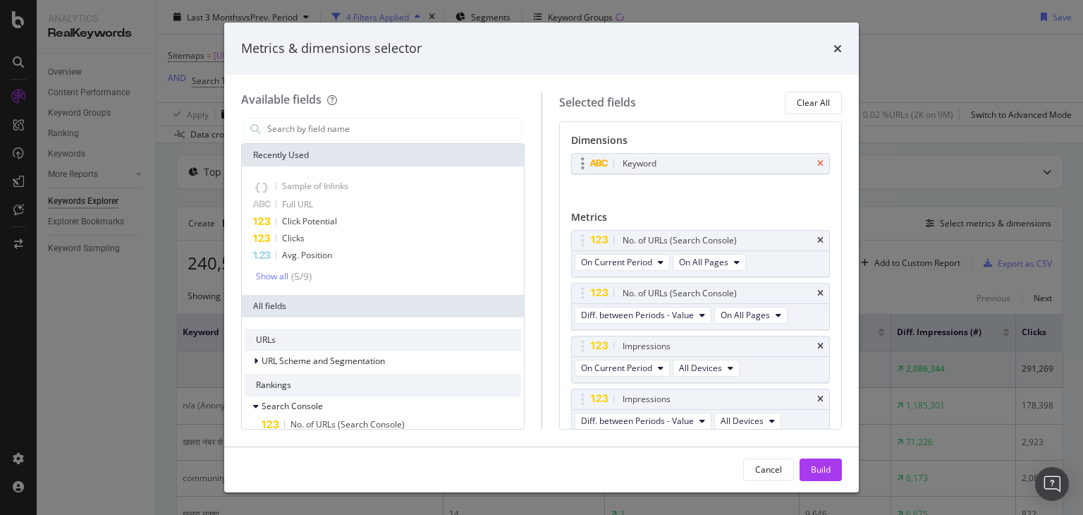
click at [817, 165] on icon "times" at bounding box center [820, 163] width 6 height 8
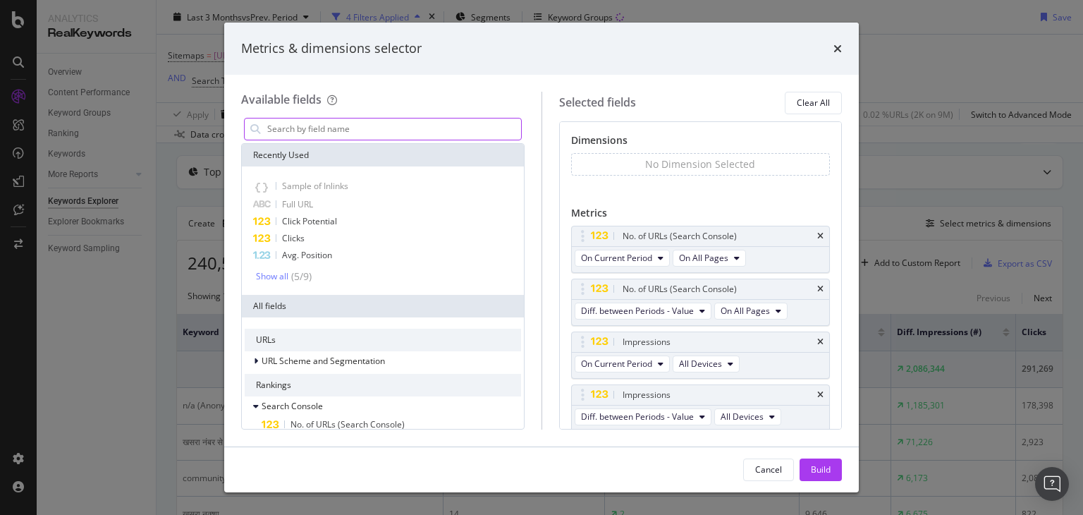
click at [447, 134] on input "modal" at bounding box center [393, 128] width 255 height 21
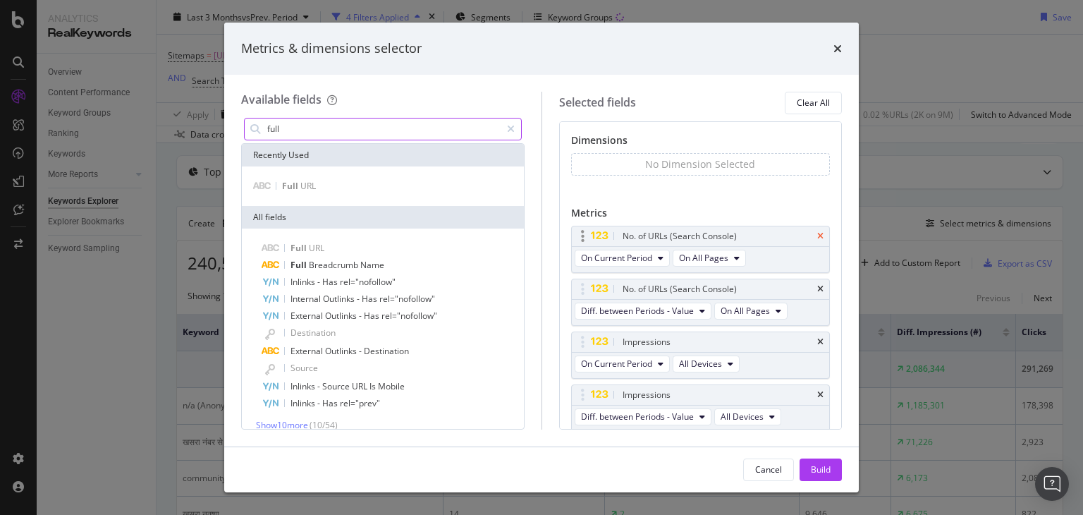
type input "full"
click at [817, 236] on icon "times" at bounding box center [820, 236] width 6 height 8
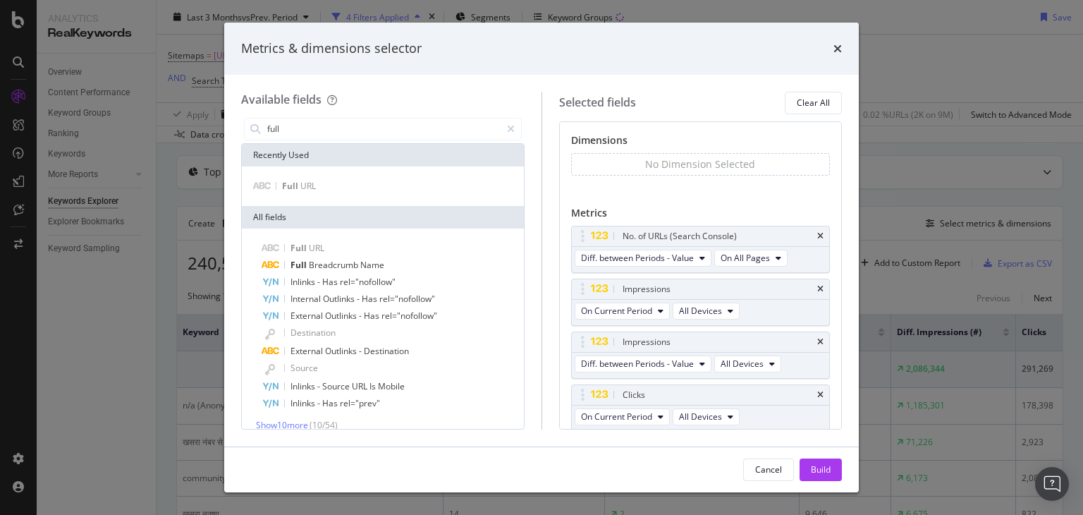
click at [817, 236] on icon "times" at bounding box center [820, 236] width 6 height 8
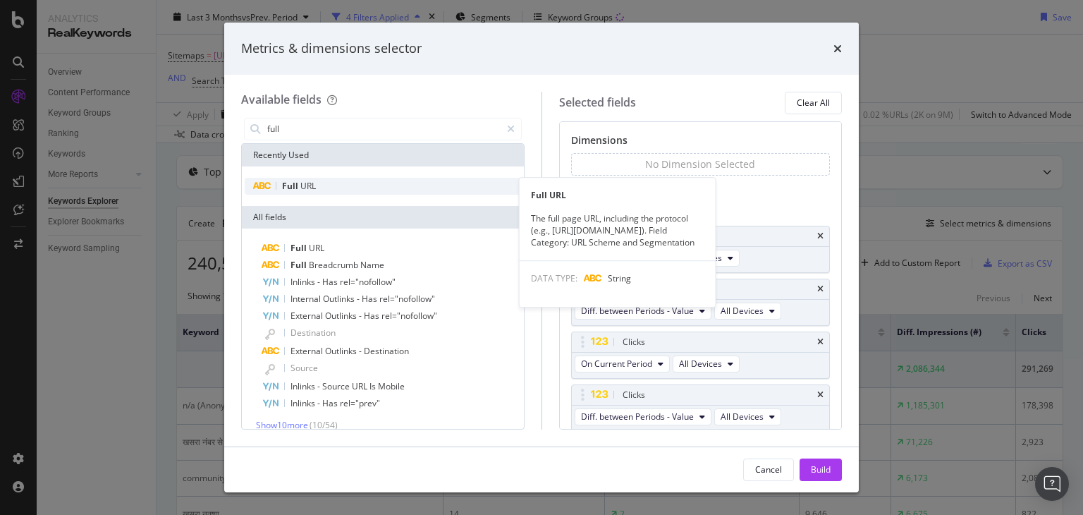
click at [440, 190] on div "Full URL" at bounding box center [383, 186] width 276 height 17
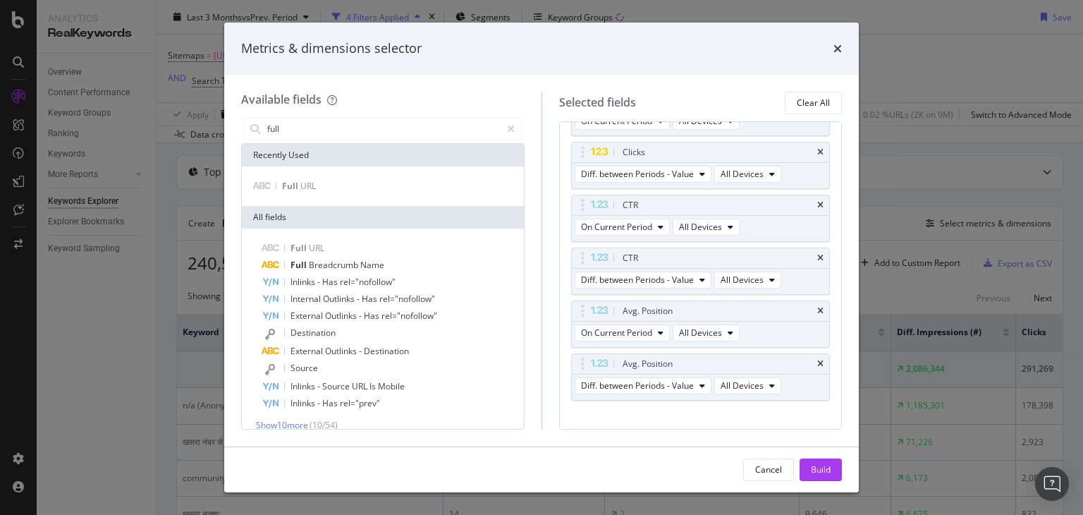
scroll to position [262, 0]
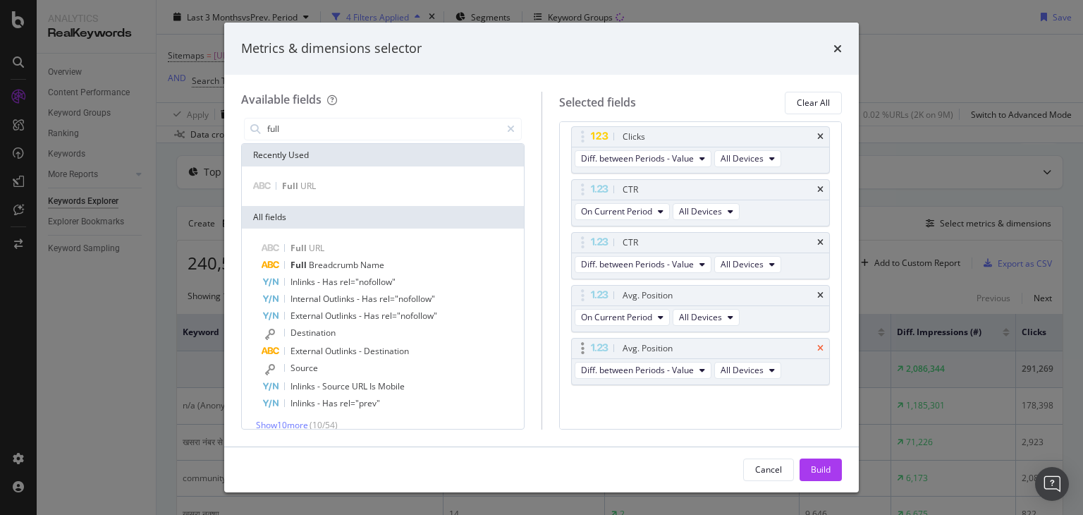
click at [817, 346] on icon "times" at bounding box center [820, 348] width 6 height 8
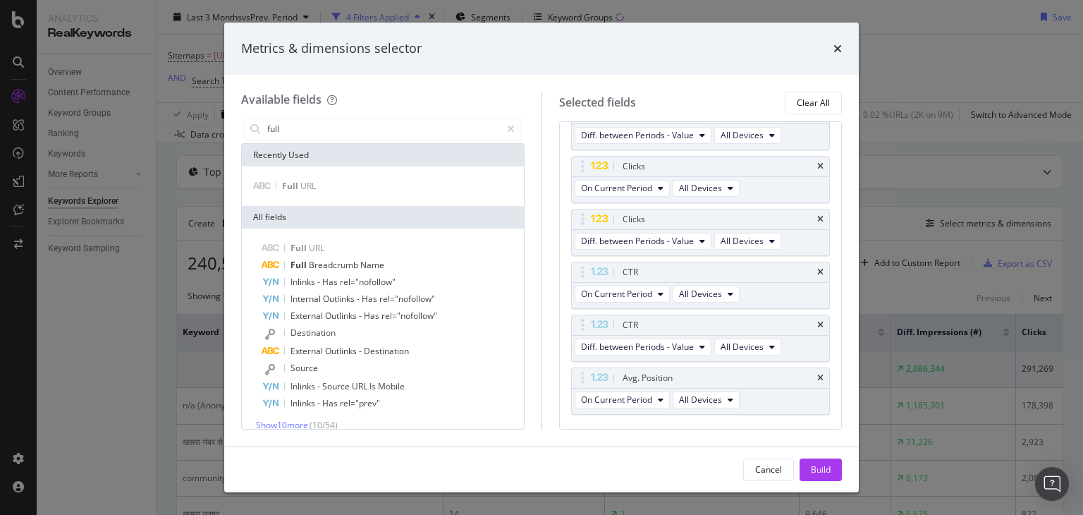
scroll to position [175, 0]
click at [817, 328] on icon "times" at bounding box center [820, 330] width 6 height 8
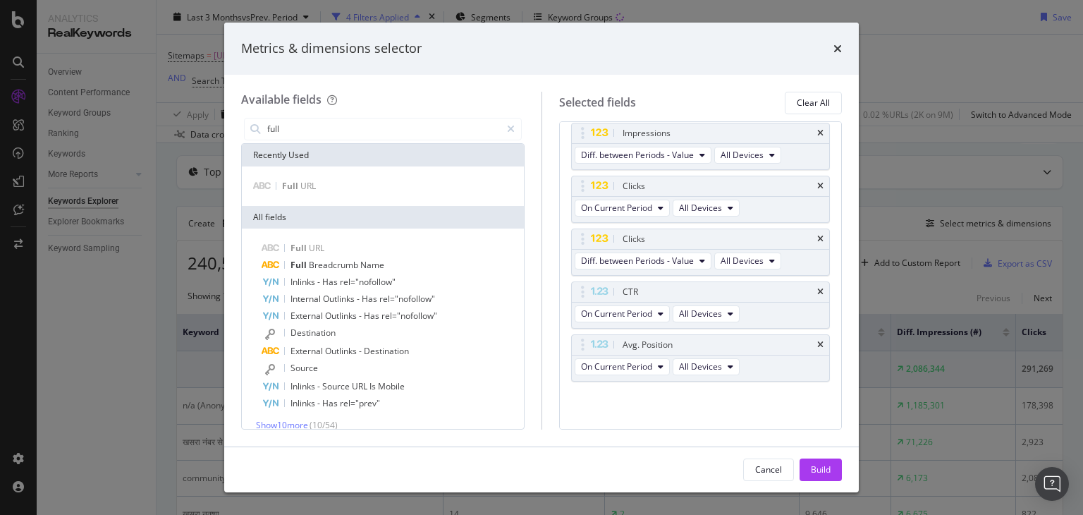
scroll to position [157, 0]
click at [817, 238] on icon "times" at bounding box center [820, 242] width 6 height 8
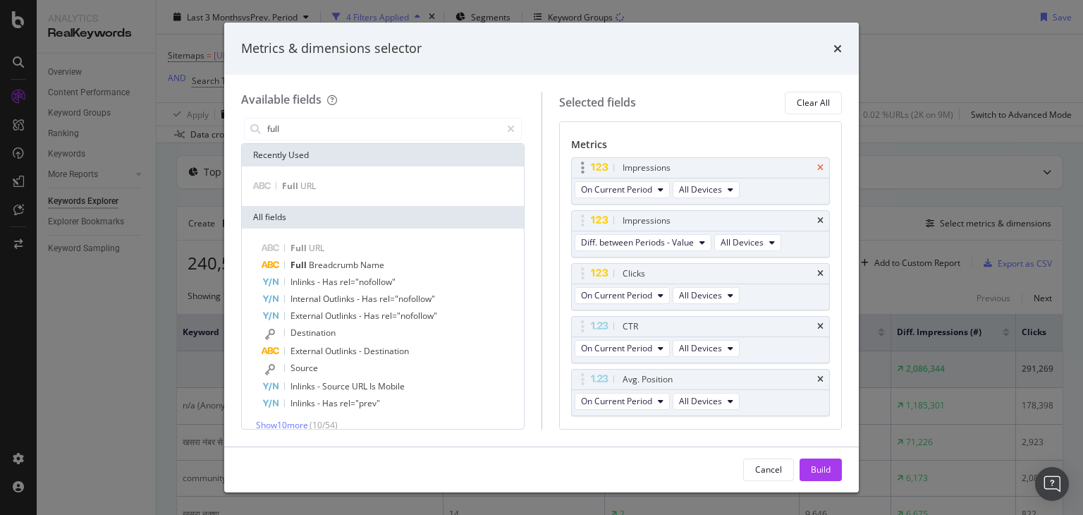
click at [817, 169] on icon "times" at bounding box center [820, 168] width 6 height 8
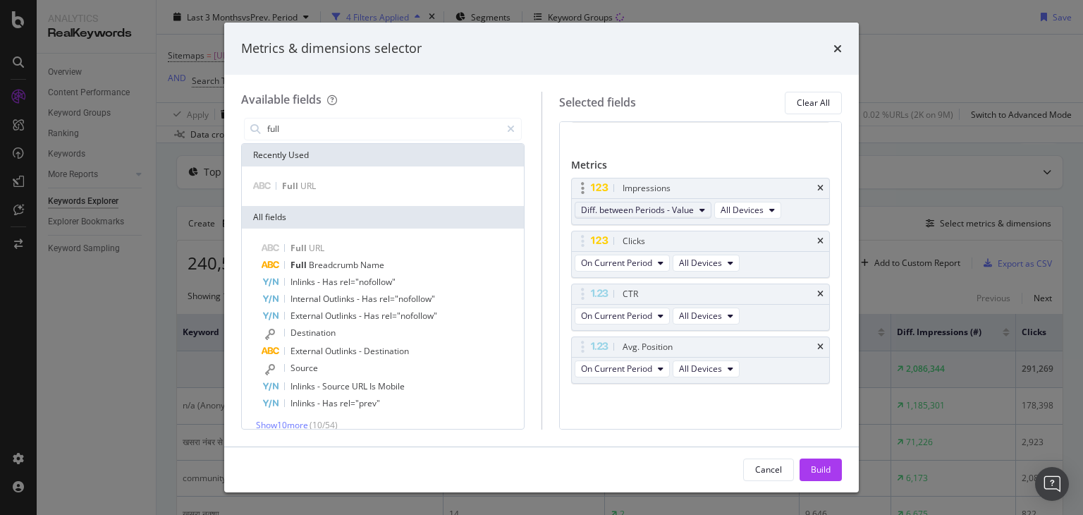
click at [666, 210] on span "Diff. between Periods - Value" at bounding box center [637, 210] width 113 height 12
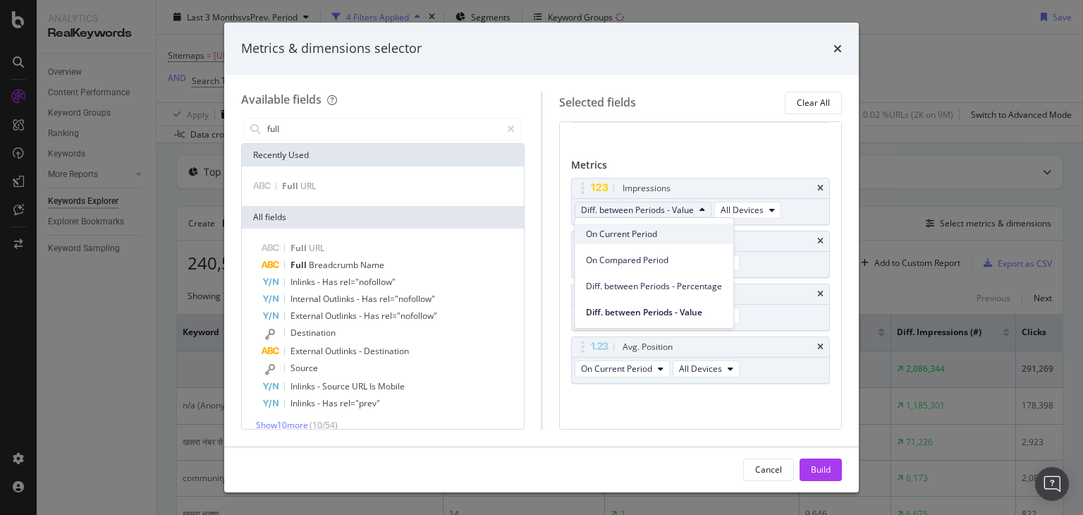
click at [621, 235] on span "On Current Period" at bounding box center [654, 234] width 136 height 13
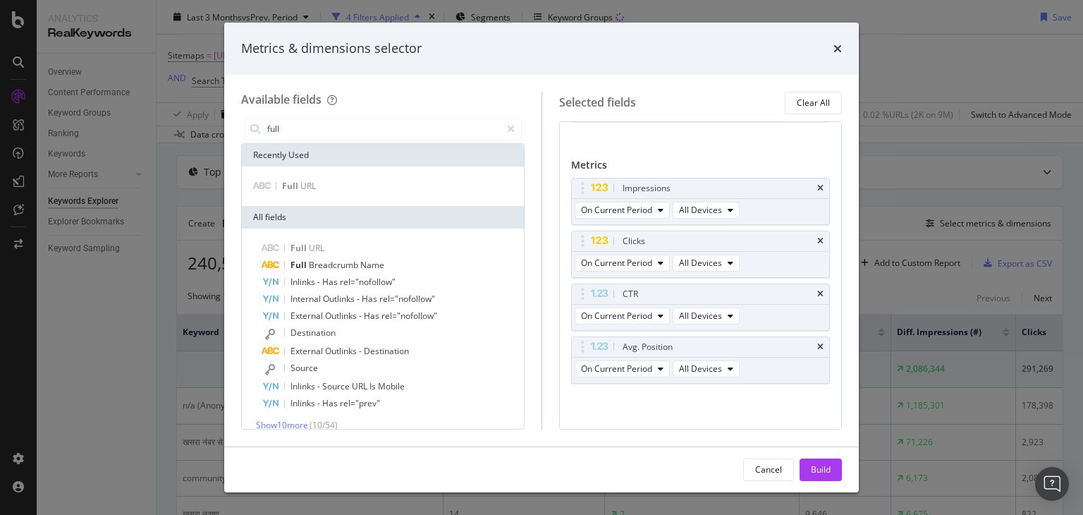
scroll to position [0, 0]
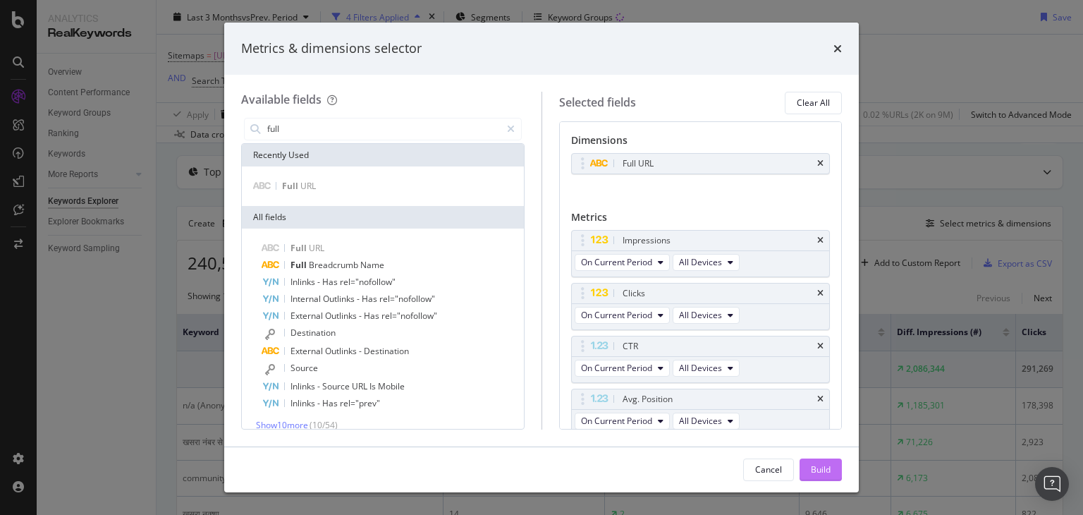
click at [808, 463] on button "Build" at bounding box center [821, 469] width 42 height 23
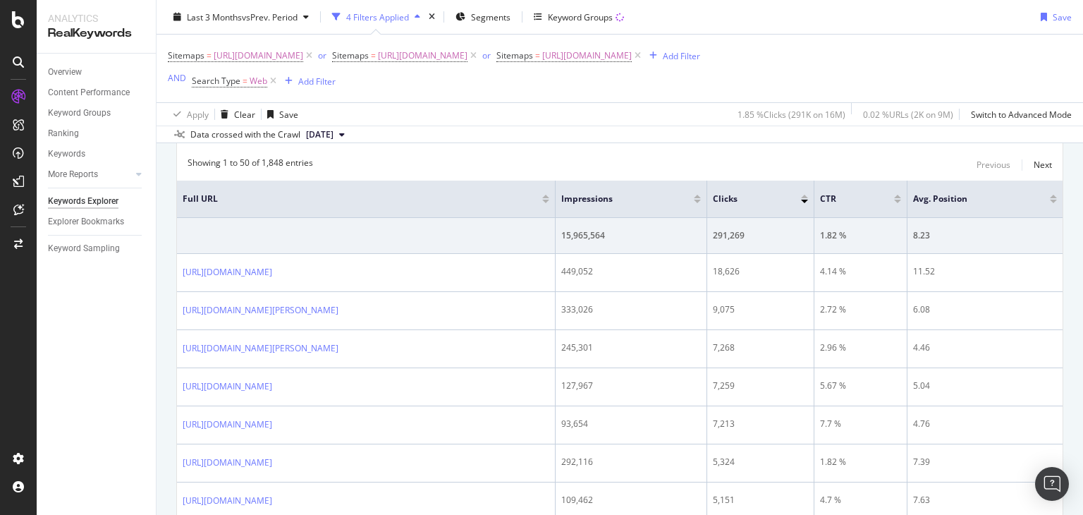
scroll to position [195, 0]
click at [268, 88] on icon at bounding box center [273, 81] width 12 height 14
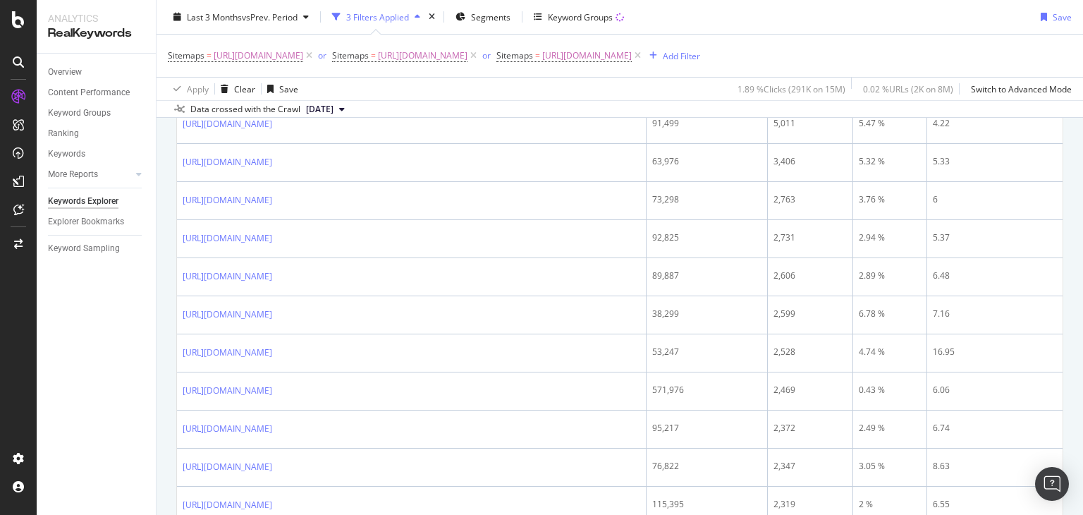
scroll to position [612, 0]
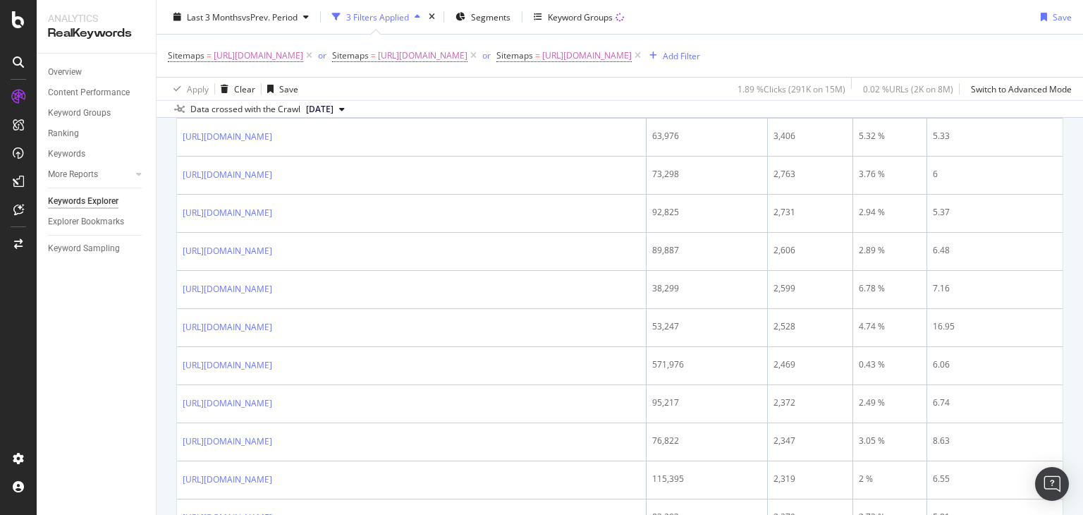
drag, startPoint x: 1082, startPoint y: 178, endPoint x: 1082, endPoint y: 197, distance: 19.1
click at [1082, 197] on div "Keywords Explorer nobroker Last 3 Months vs Prev. Period 3 Filters Applied Segm…" at bounding box center [620, 257] width 927 height 515
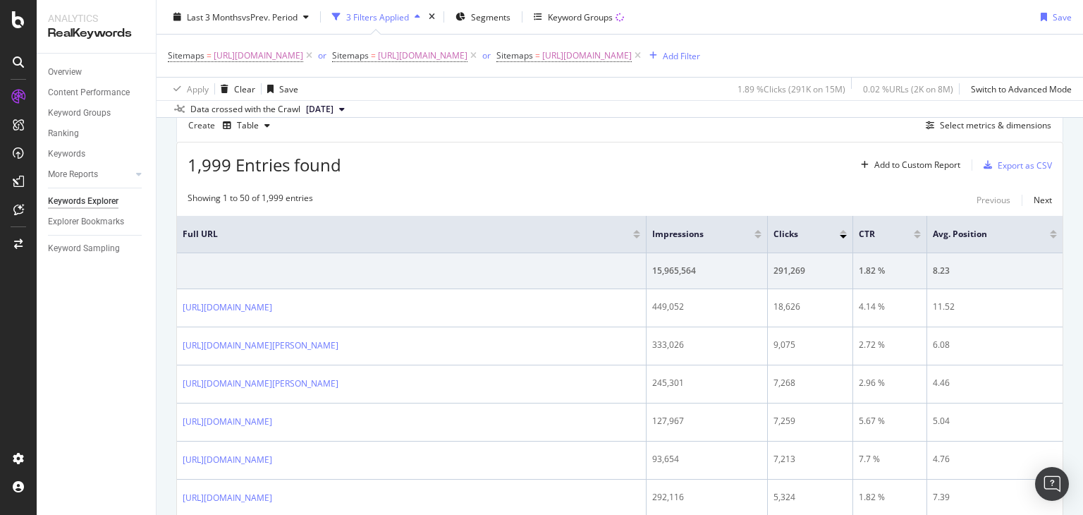
scroll to position [120, 0]
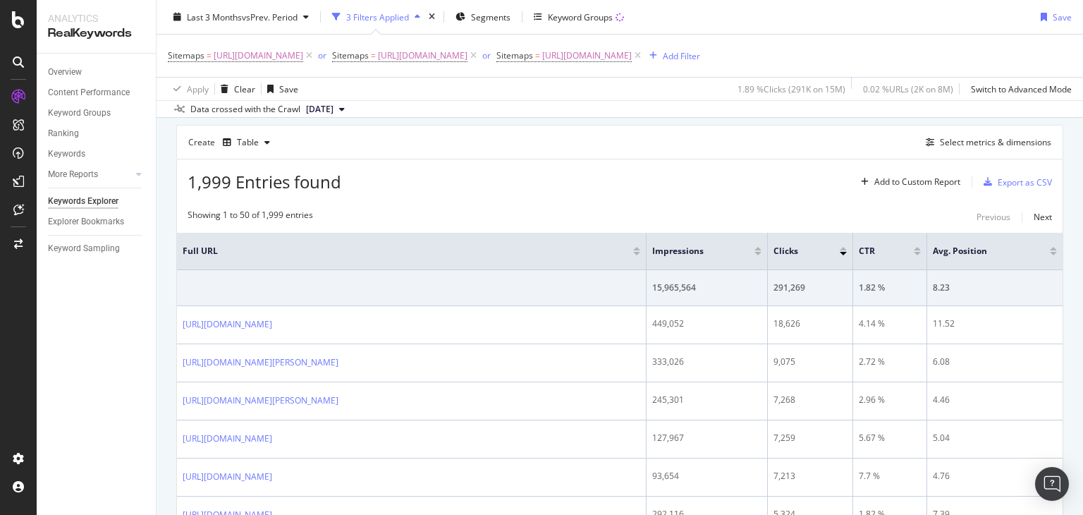
click at [334, 116] on span "[DATE]" at bounding box center [320, 109] width 28 height 13
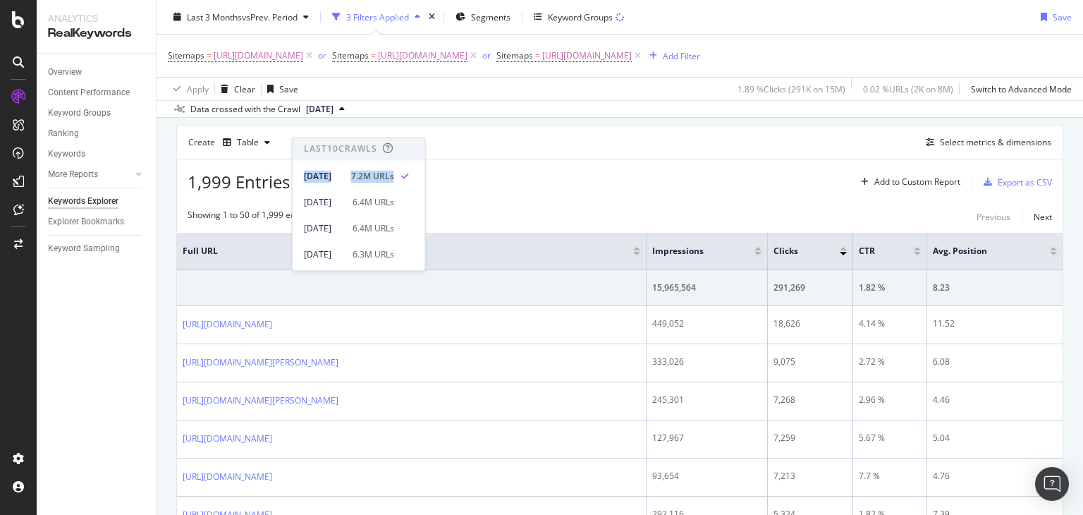
drag, startPoint x: 449, startPoint y: 149, endPoint x: 446, endPoint y: 160, distance: 11.6
click at [426, 160] on div "Last 10 Crawls [DATE] 7.2M URLs [DATE] 6.4M URLs [DATE] 6.4M URLs [DATE] 6.3M U…" at bounding box center [359, 204] width 134 height 134
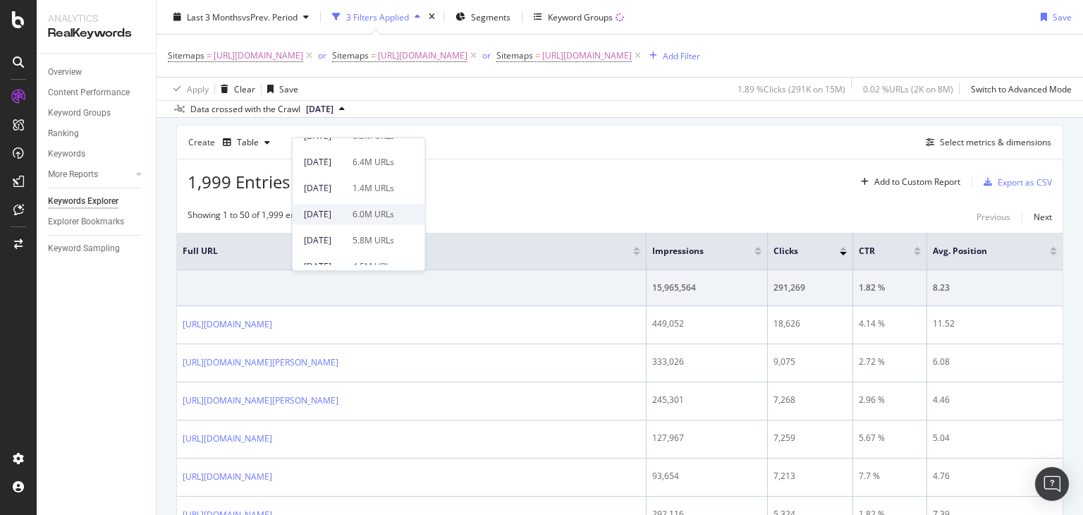
click at [344, 214] on div "[DATE]" at bounding box center [324, 214] width 40 height 13
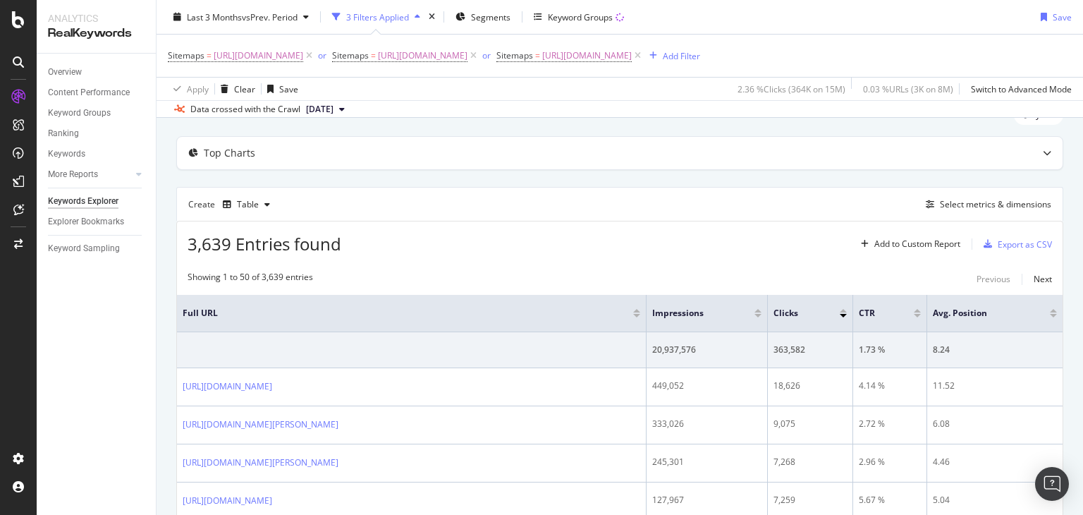
scroll to position [61, 0]
click at [1017, 248] on div "Export as CSV" at bounding box center [1025, 242] width 54 height 12
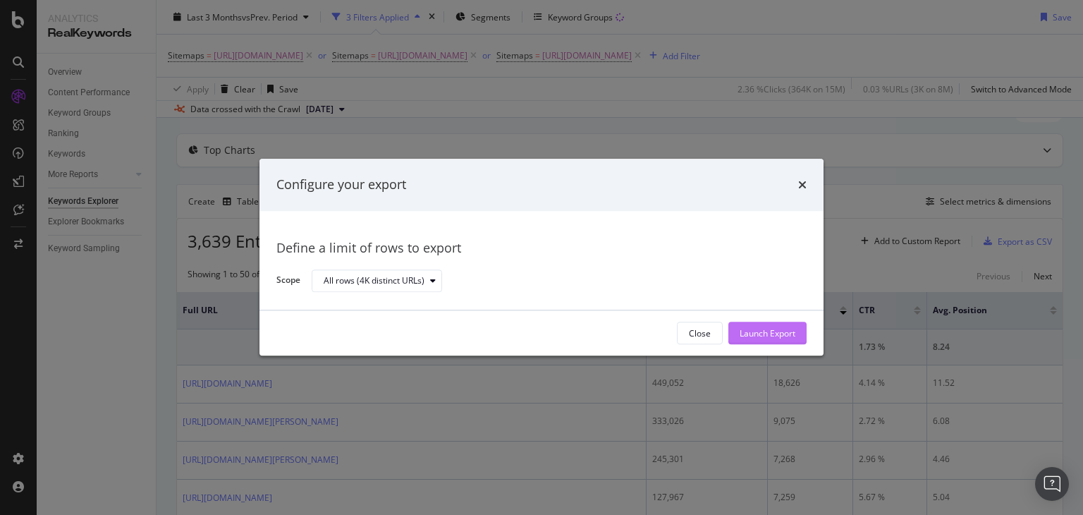
click at [767, 329] on div "Launch Export" at bounding box center [768, 333] width 56 height 12
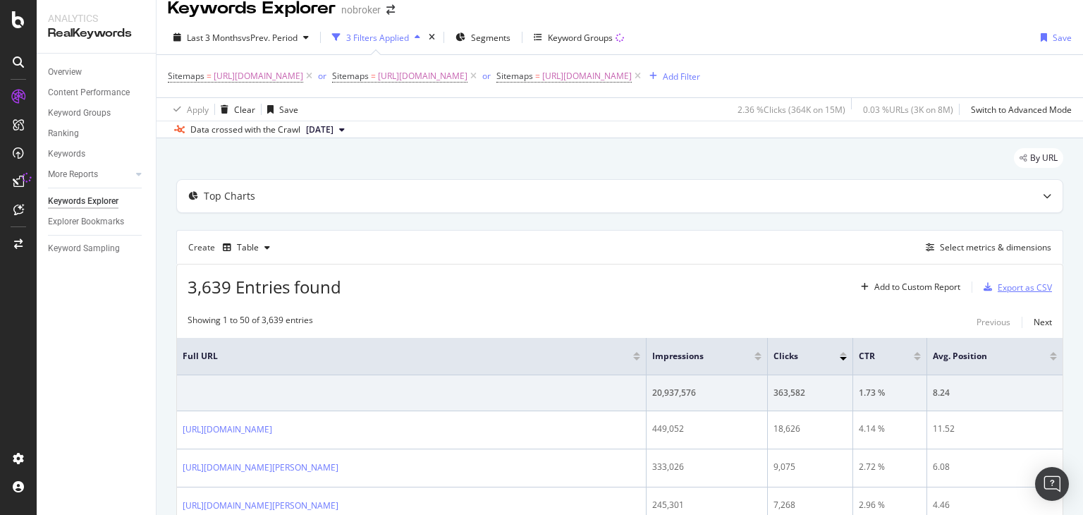
scroll to position [6, 0]
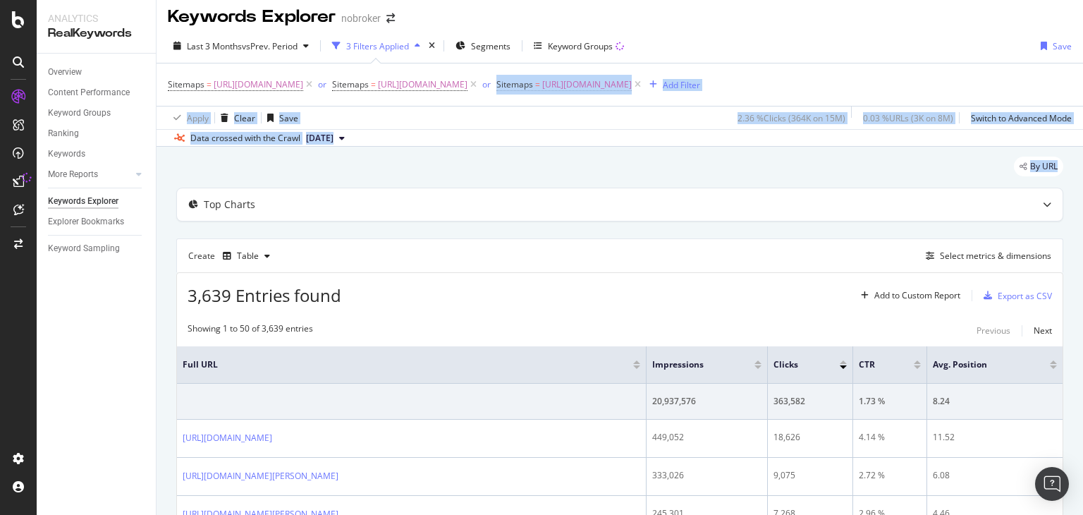
drag, startPoint x: 1072, startPoint y: 62, endPoint x: 1082, endPoint y: 176, distance: 114.7
click at [1082, 176] on div "Keywords Explorer nobroker Last 3 Months vs Prev. Period 3 Filters Applied Segm…" at bounding box center [620, 257] width 927 height 515
click at [700, 93] on div "Sitemaps = [URL][DOMAIN_NAME] or Sitemaps = [URL][DOMAIN_NAME] or Sitemaps = [U…" at bounding box center [434, 85] width 532 height 20
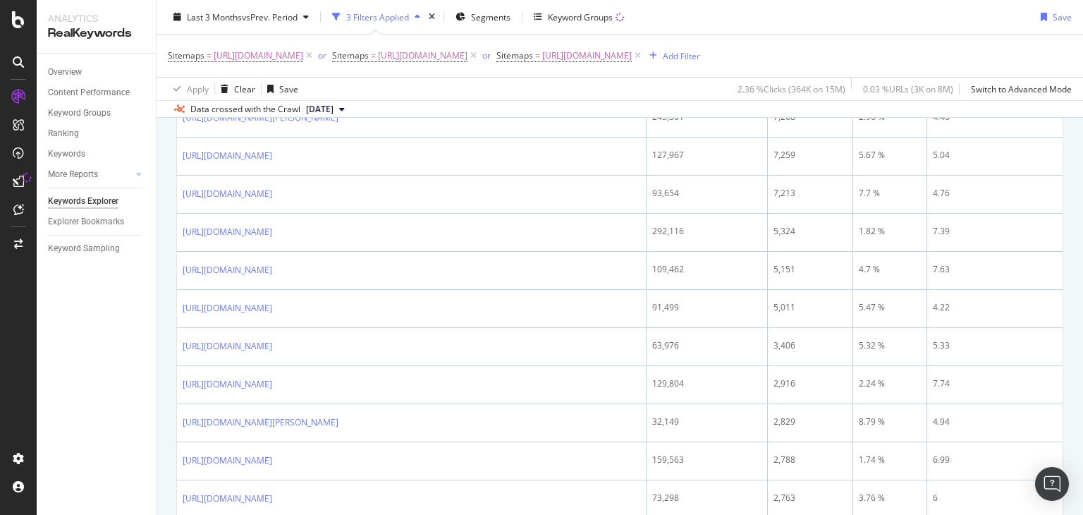
scroll to position [437, 0]
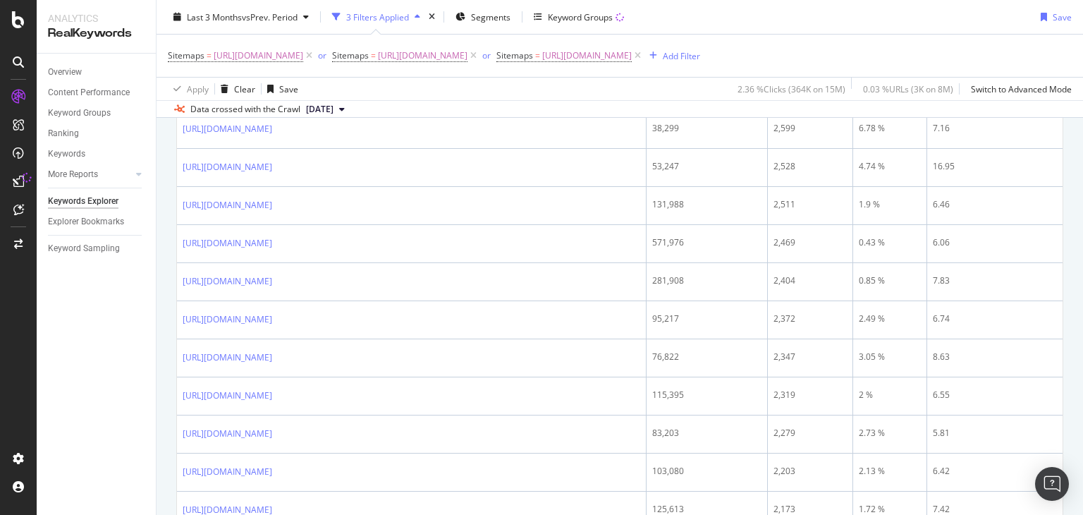
click at [1082, 393] on div "Keywords Explorer nobroker Last 3 Months vs Prev. Period 3 Filters Applied Segm…" at bounding box center [620, 257] width 927 height 515
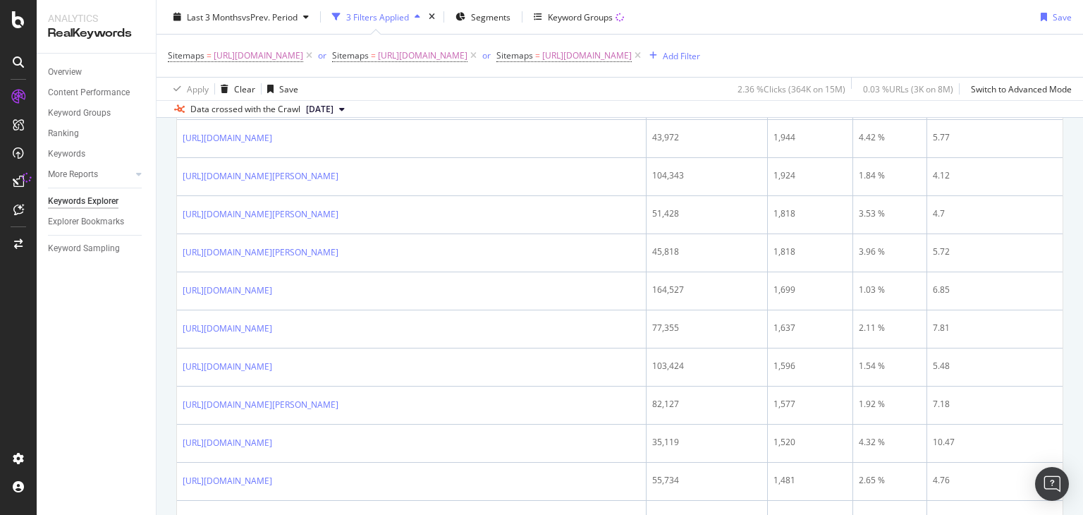
click at [1082, 393] on div "Keywords Explorer nobroker Last 3 Months vs Prev. Period 3 Filters Applied Segm…" at bounding box center [620, 257] width 927 height 515
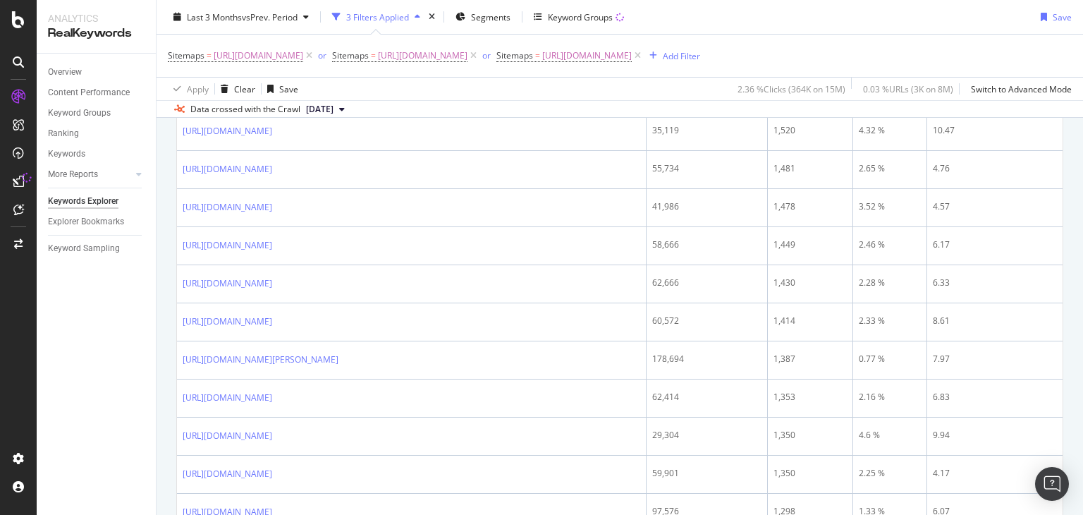
scroll to position [1832, 0]
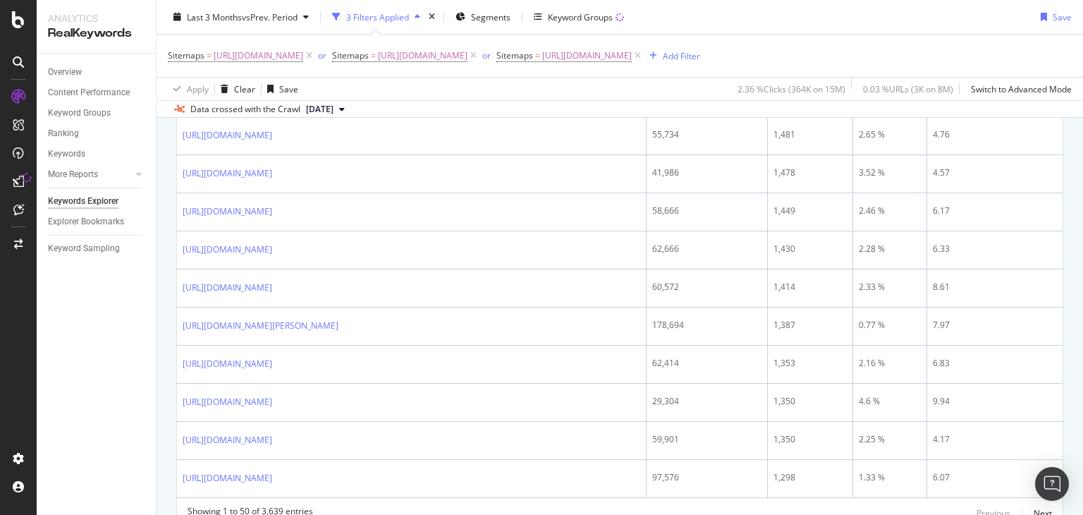
drag, startPoint x: 1082, startPoint y: 393, endPoint x: 1062, endPoint y: 463, distance: 72.7
click at [1062, 463] on div "Keywords Explorer nobroker Last 3 Months vs Prev. Period 3 Filters Applied Segm…" at bounding box center [620, 257] width 927 height 515
